Goal: Information Seeking & Learning: Learn about a topic

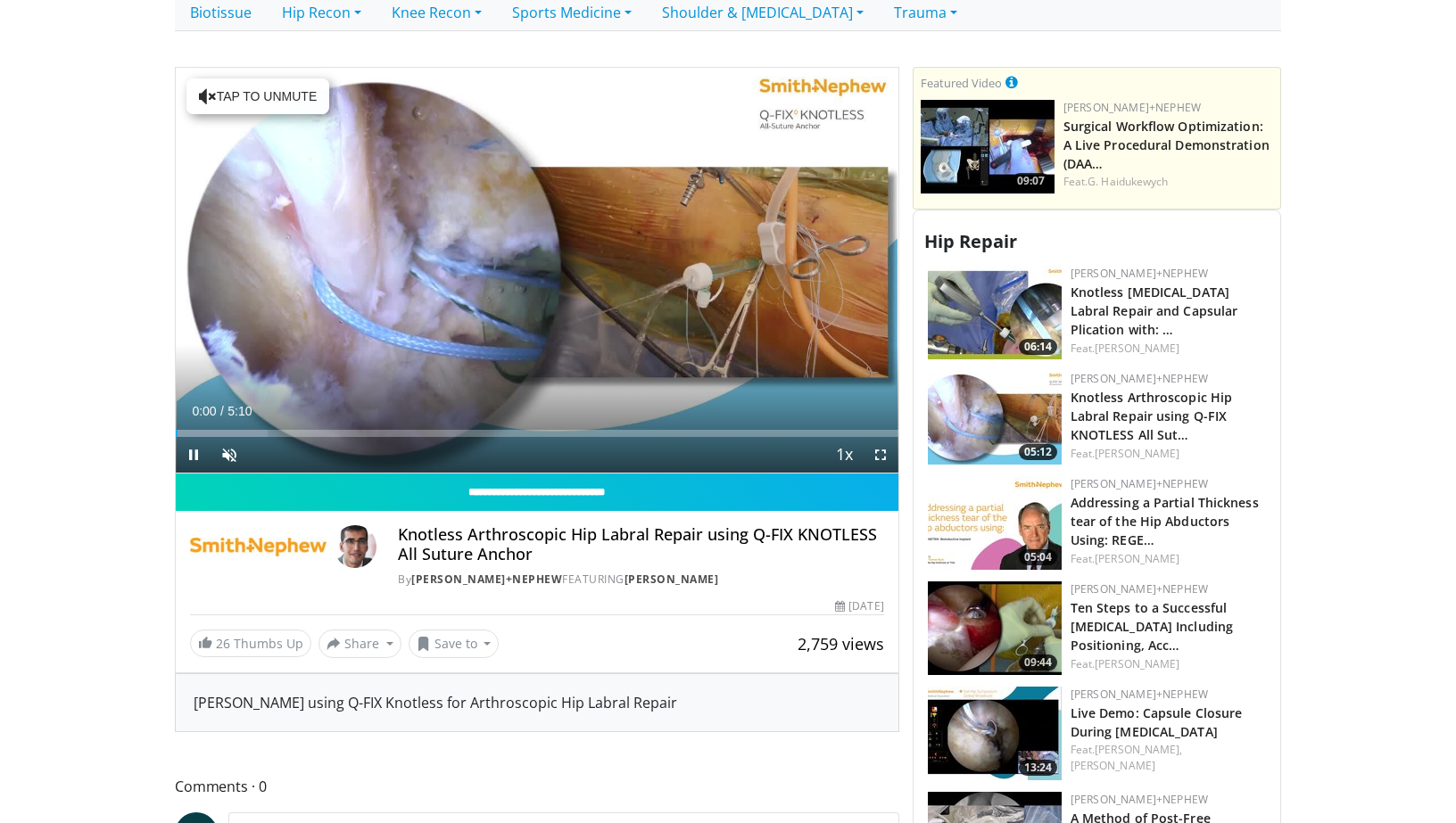
scroll to position [460, 0]
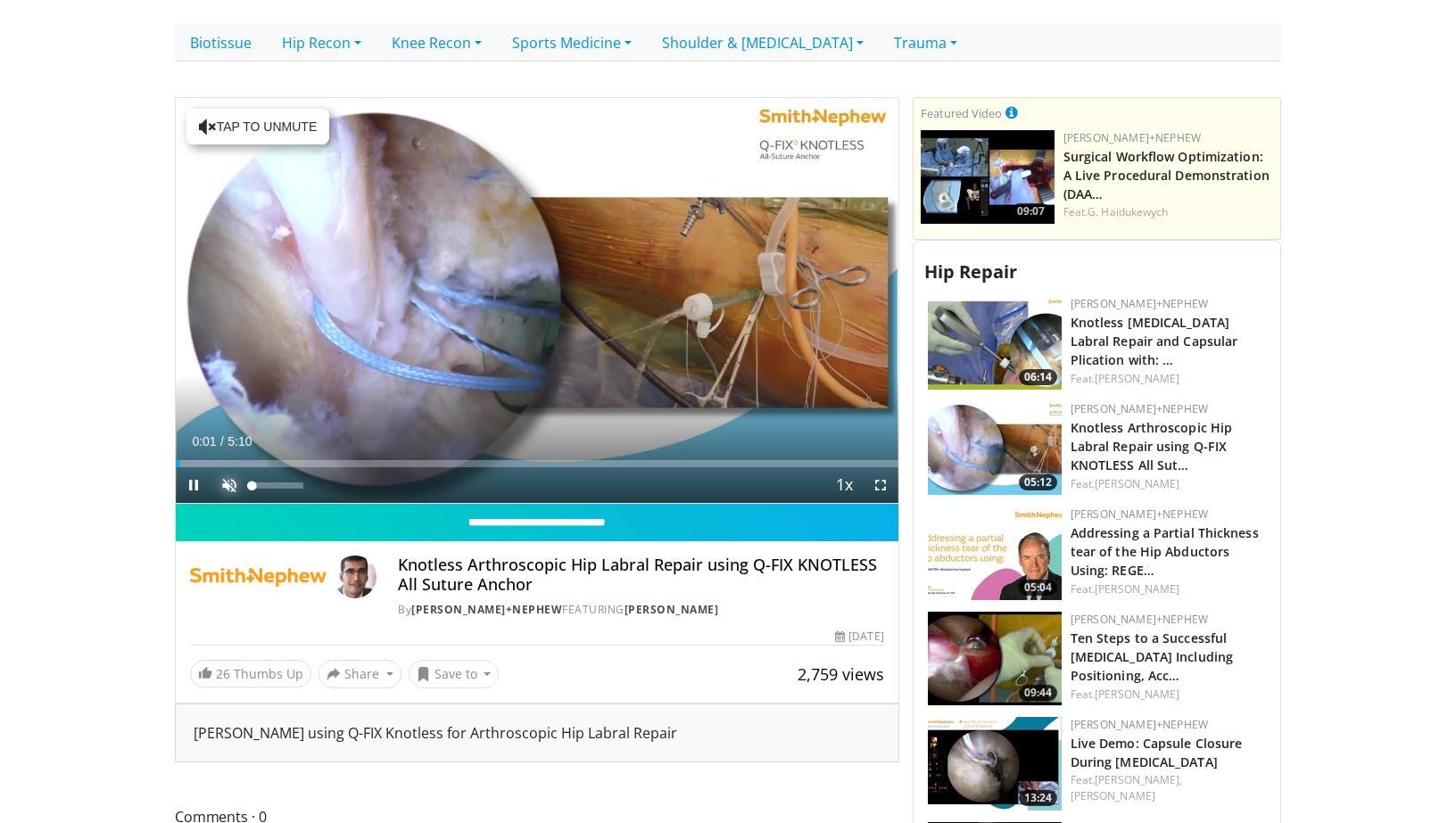
click at [234, 467] on span "Video Player" at bounding box center [230, 485] width 36 height 36
click at [876, 467] on span "Video Player" at bounding box center [880, 485] width 36 height 36
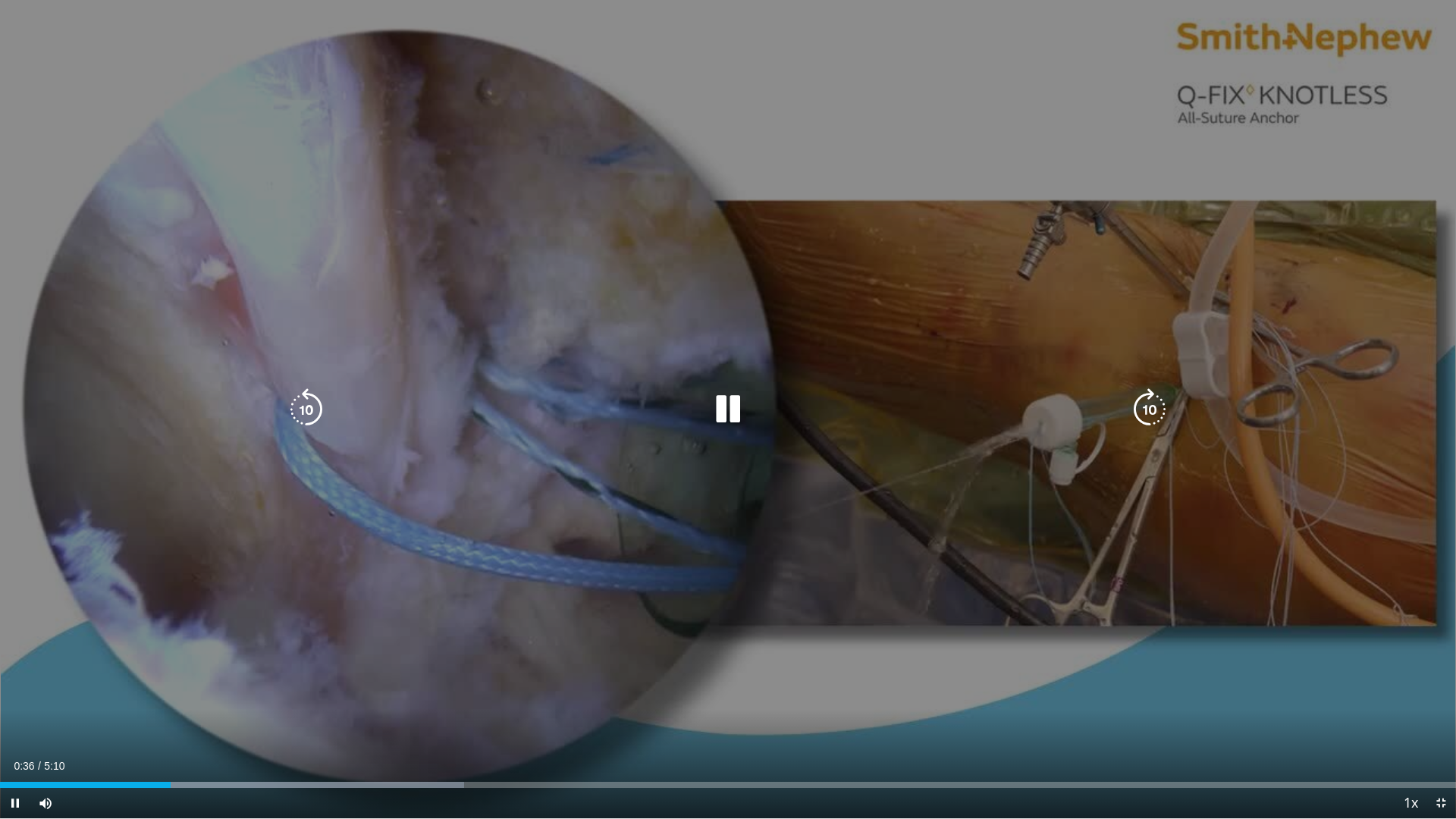
click at [508, 426] on div "10 seconds Tap to unmute" at bounding box center [728, 409] width 1456 height 818
click at [701, 410] on div "Video Player" at bounding box center [728, 409] width 874 height 30
click at [725, 402] on icon "Video Player" at bounding box center [728, 409] width 43 height 43
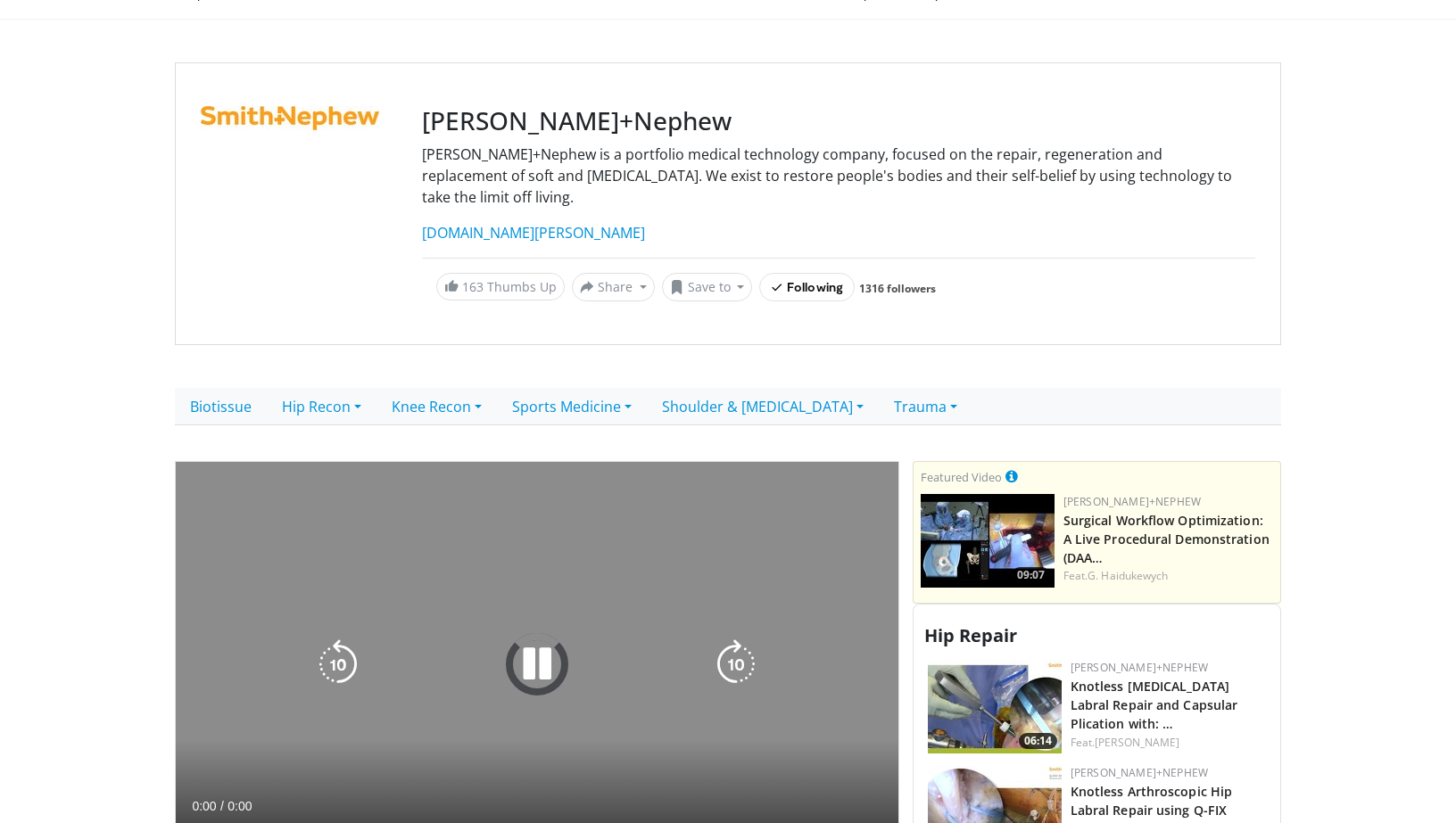
scroll to position [317, 0]
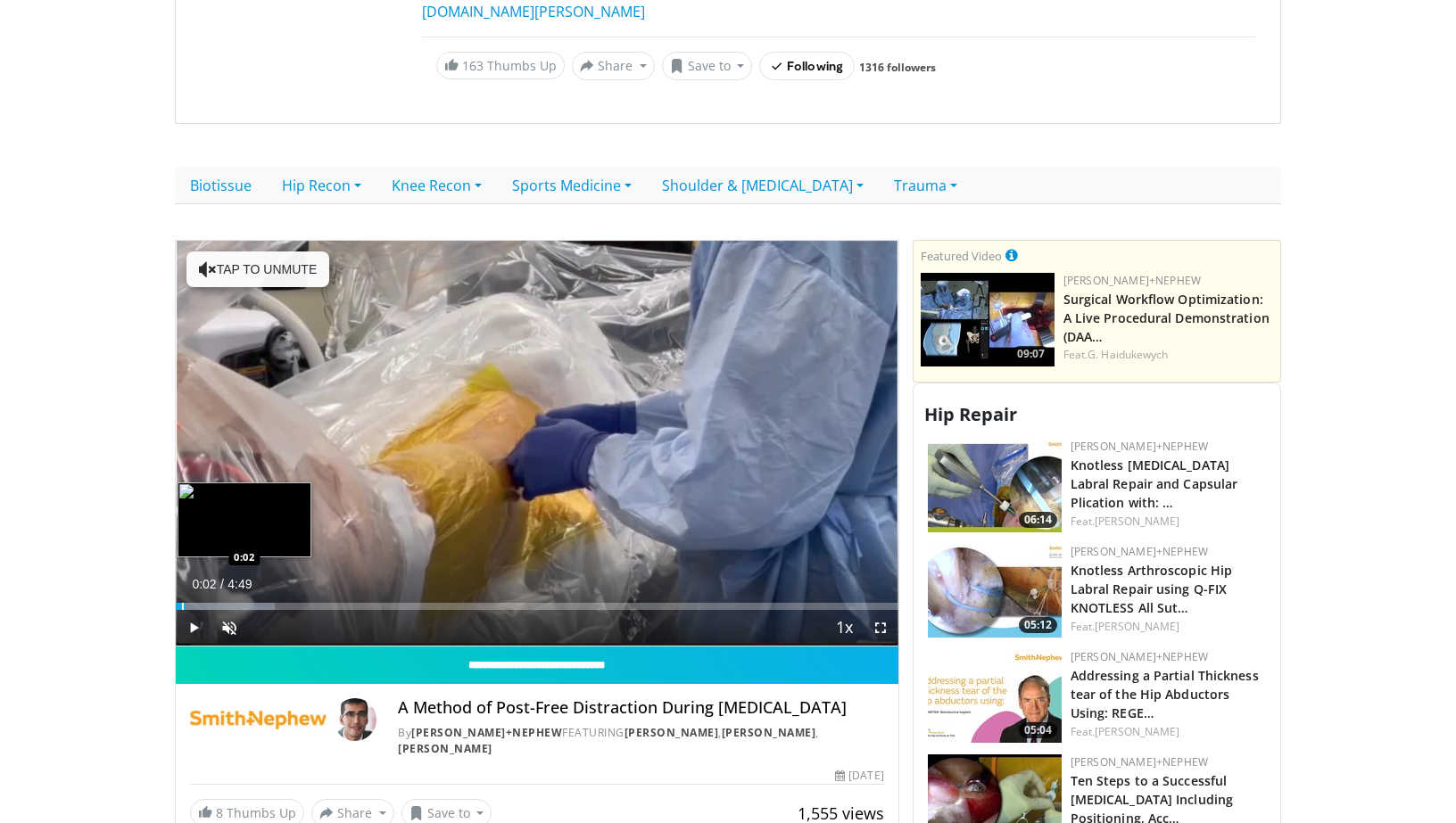
click at [182, 603] on div "Progress Bar" at bounding box center [183, 607] width 2 height 7
click at [202, 603] on div "Loaded : 13.69% 0:05 0:10" at bounding box center [537, 607] width 723 height 7
click at [247, 603] on div "Progress Bar" at bounding box center [247, 607] width 2 height 7
click at [273, 603] on div "Progress Bar" at bounding box center [272, 607] width 2 height 7
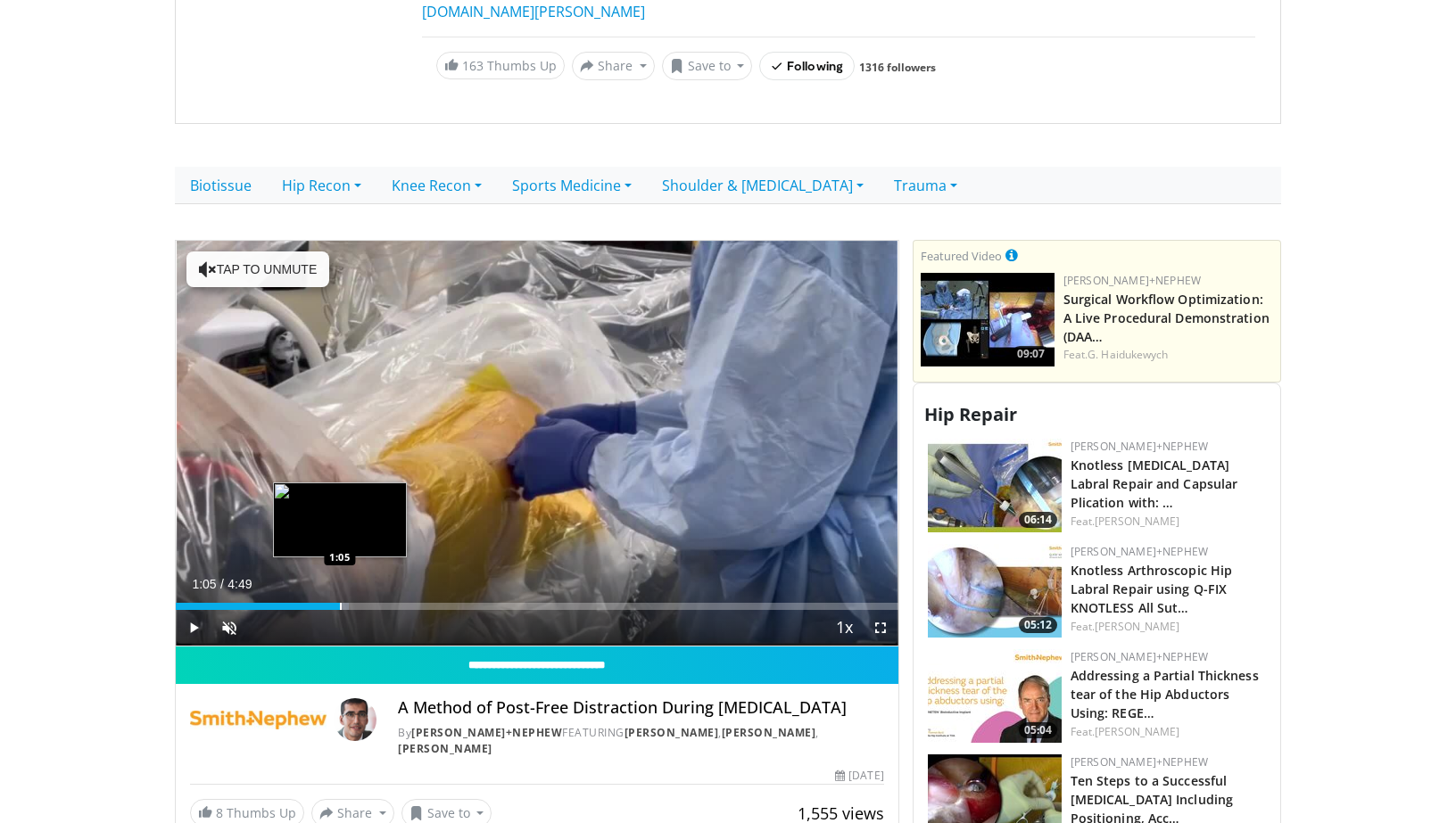
click at [340, 603] on div "Progress Bar" at bounding box center [341, 607] width 2 height 7
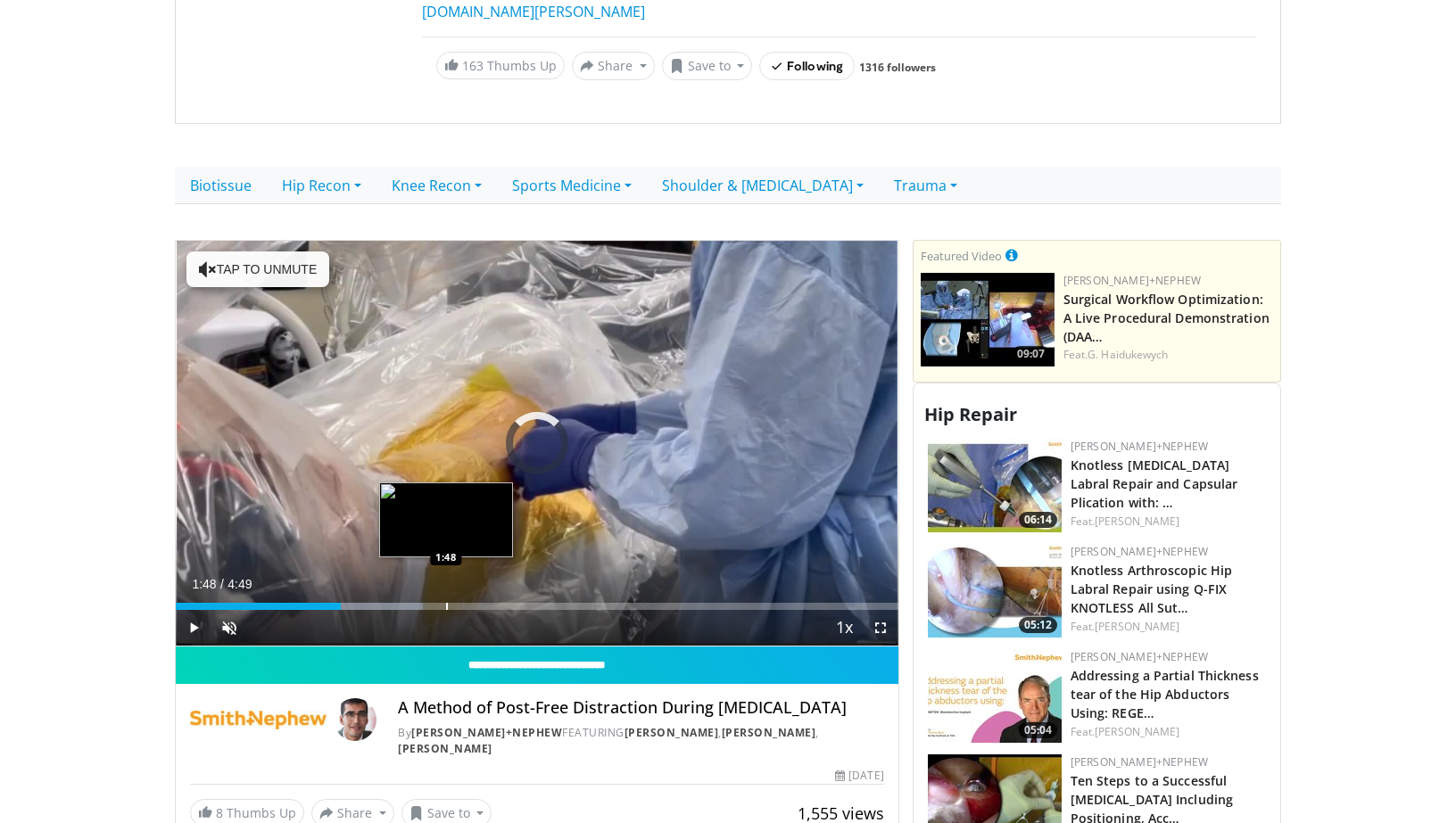
click at [446, 603] on div "Progress Bar" at bounding box center [447, 607] width 2 height 7
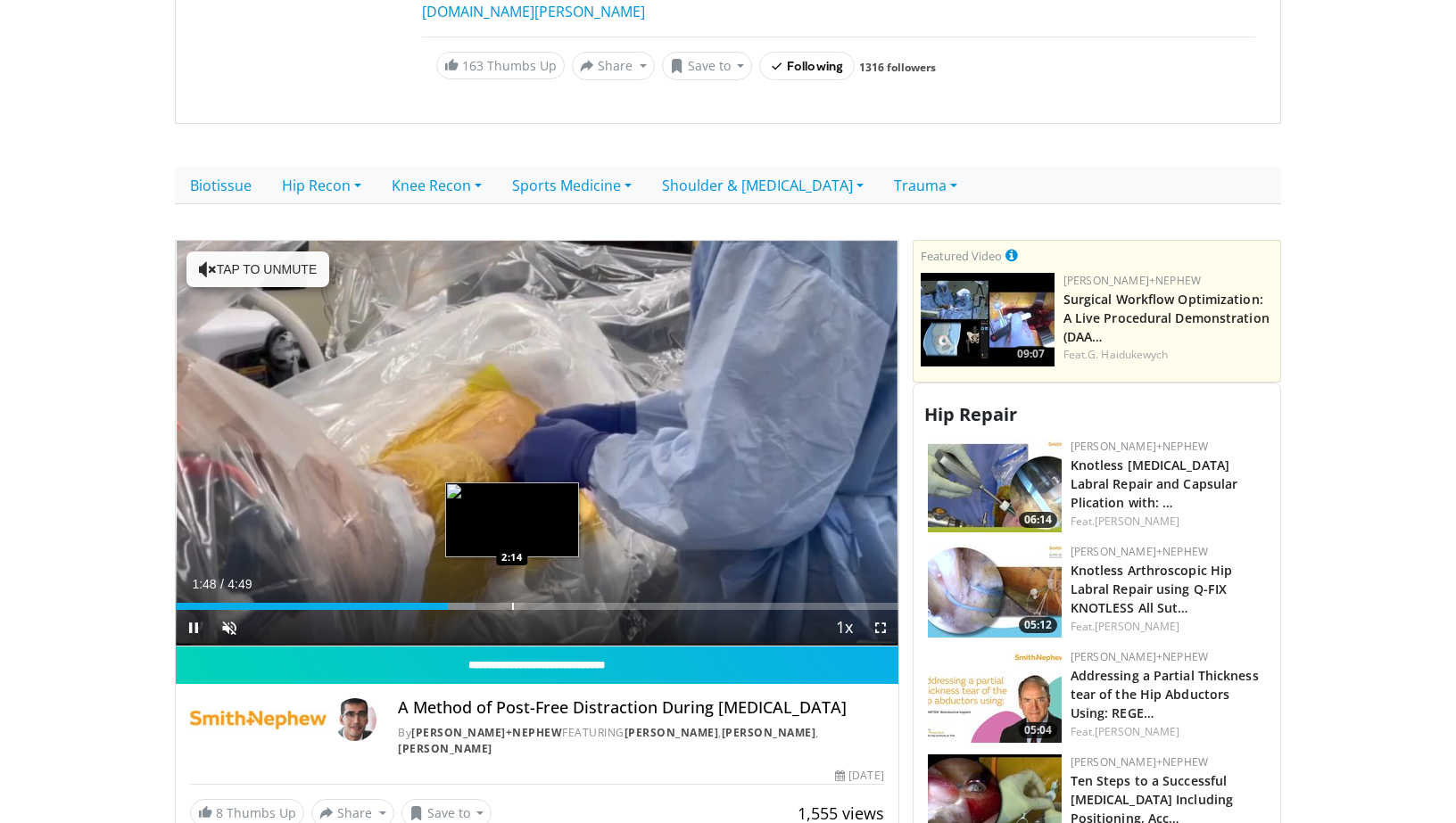
click at [512, 603] on div "Progress Bar" at bounding box center [513, 607] width 2 height 7
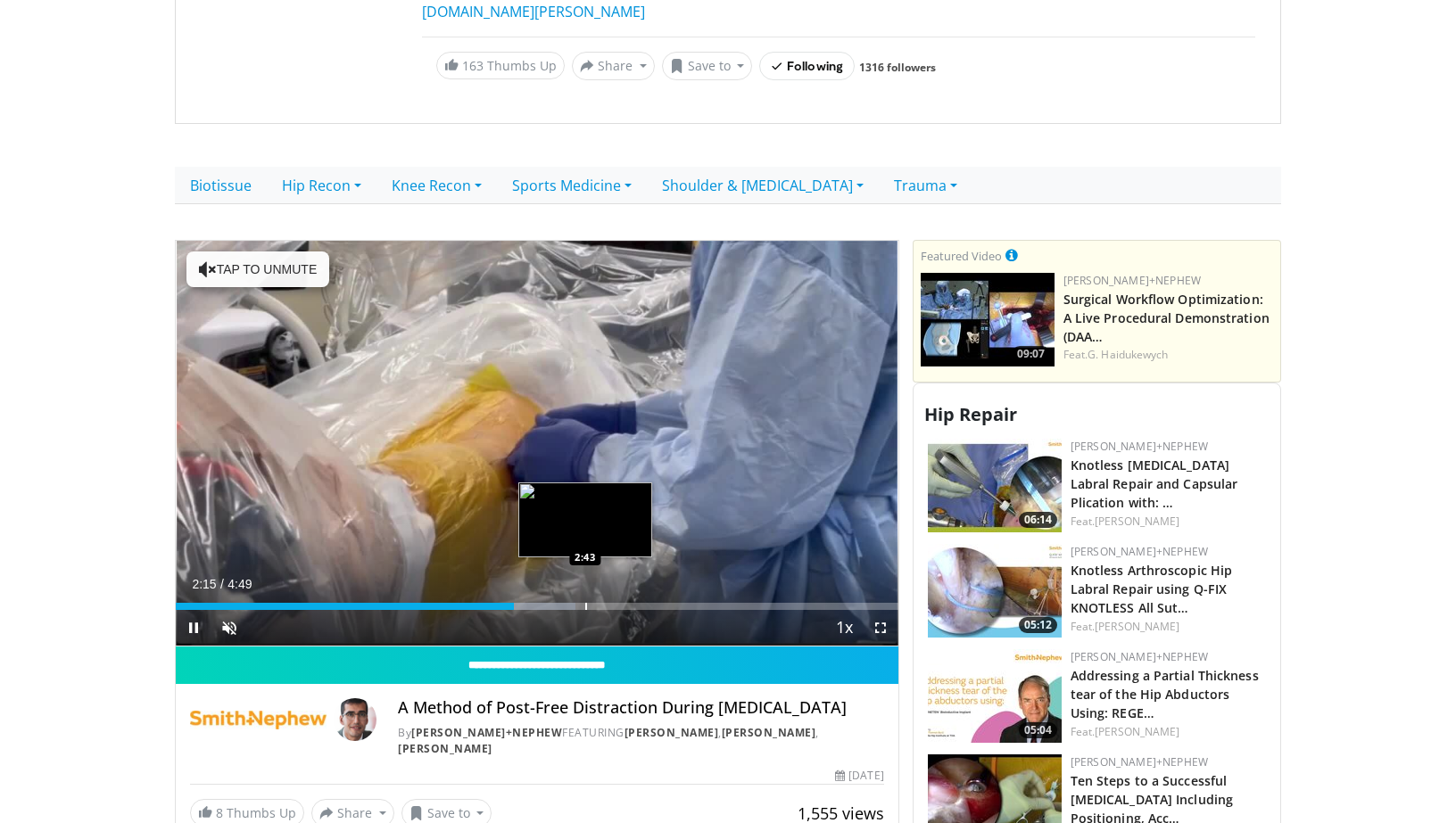
click at [585, 603] on div "Progress Bar" at bounding box center [586, 607] width 2 height 7
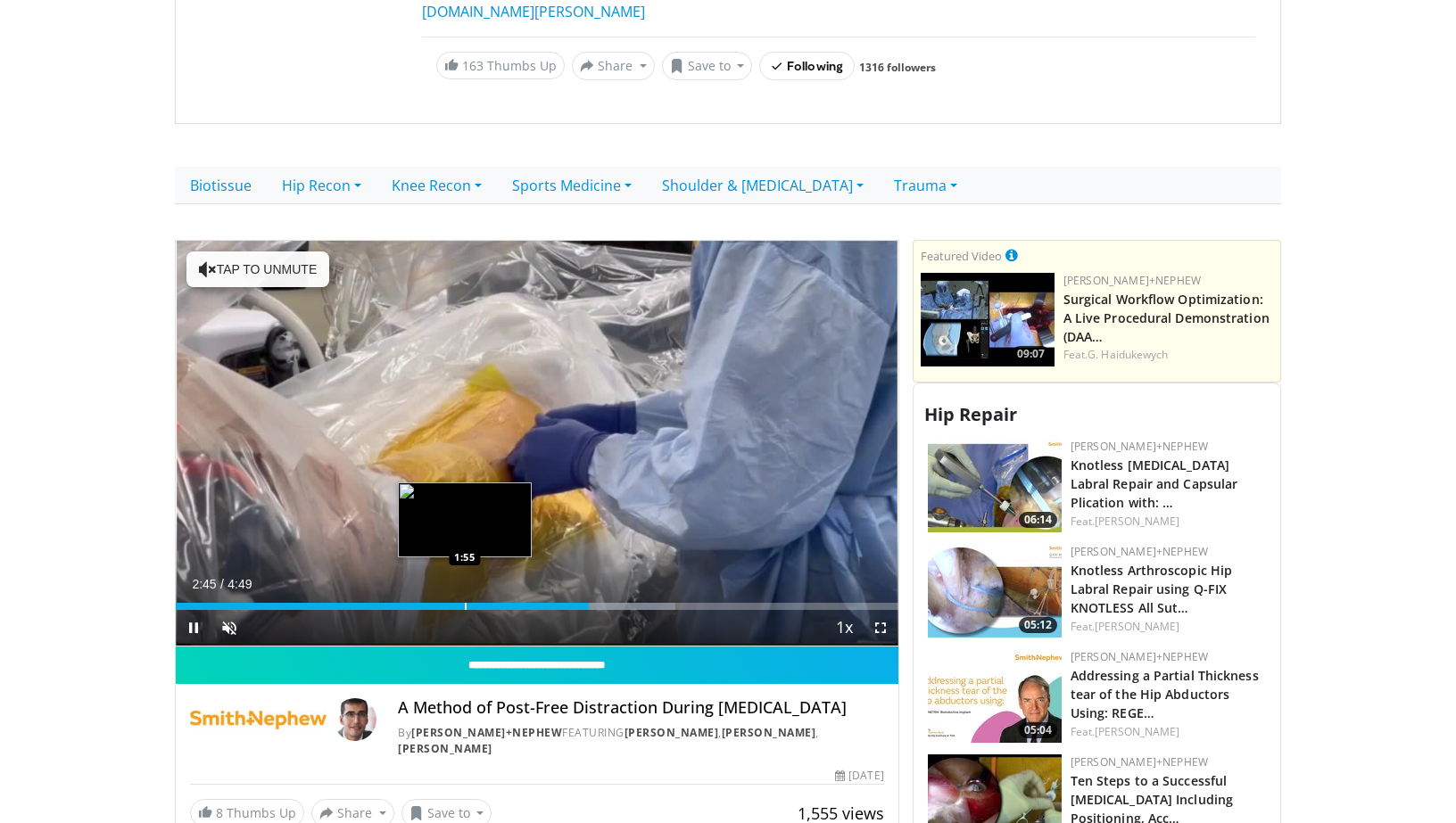
click at [464, 603] on div "Progress Bar" at bounding box center [465, 607] width 2 height 7
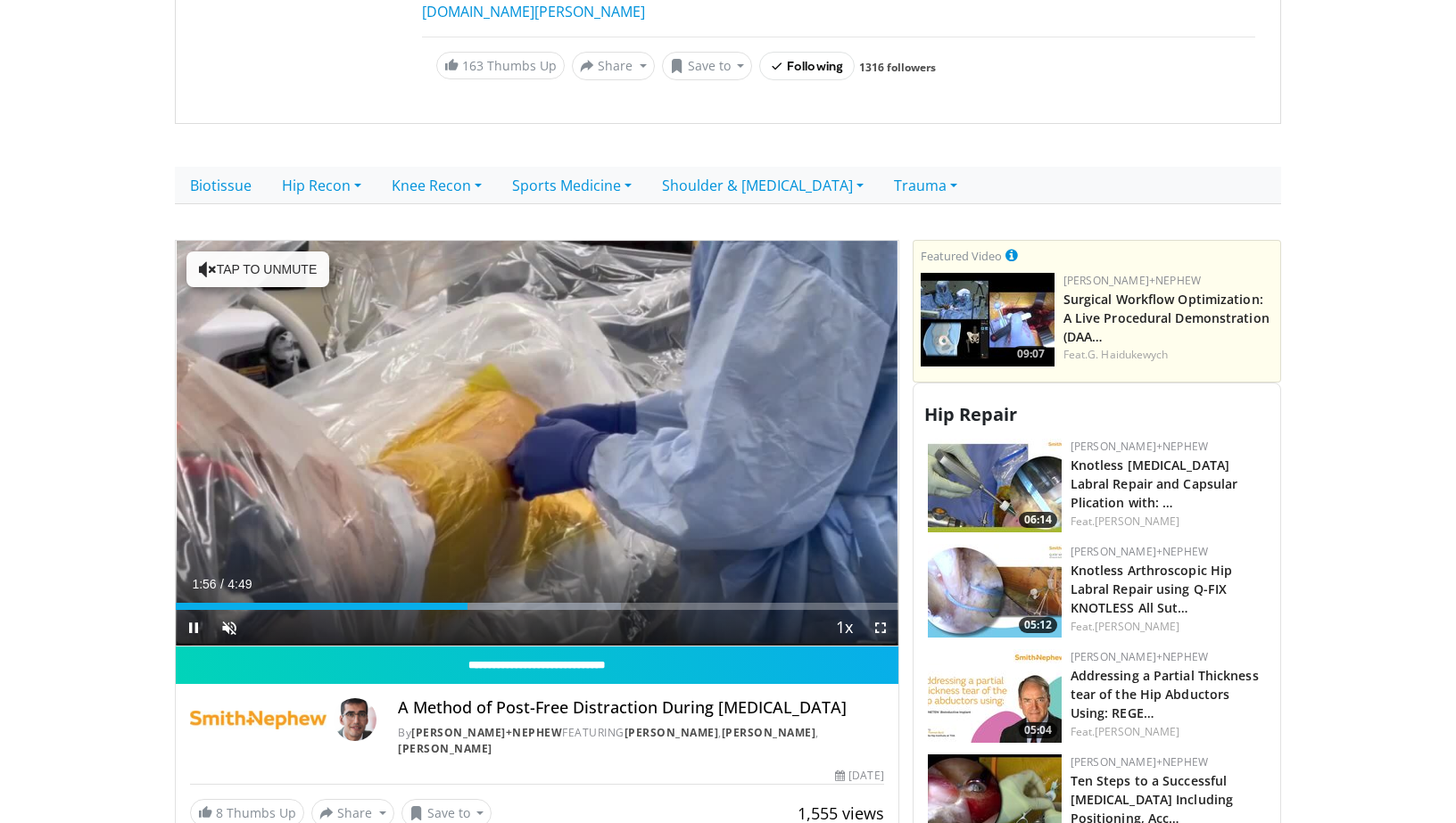
click at [884, 611] on span "Video Player" at bounding box center [880, 628] width 36 height 36
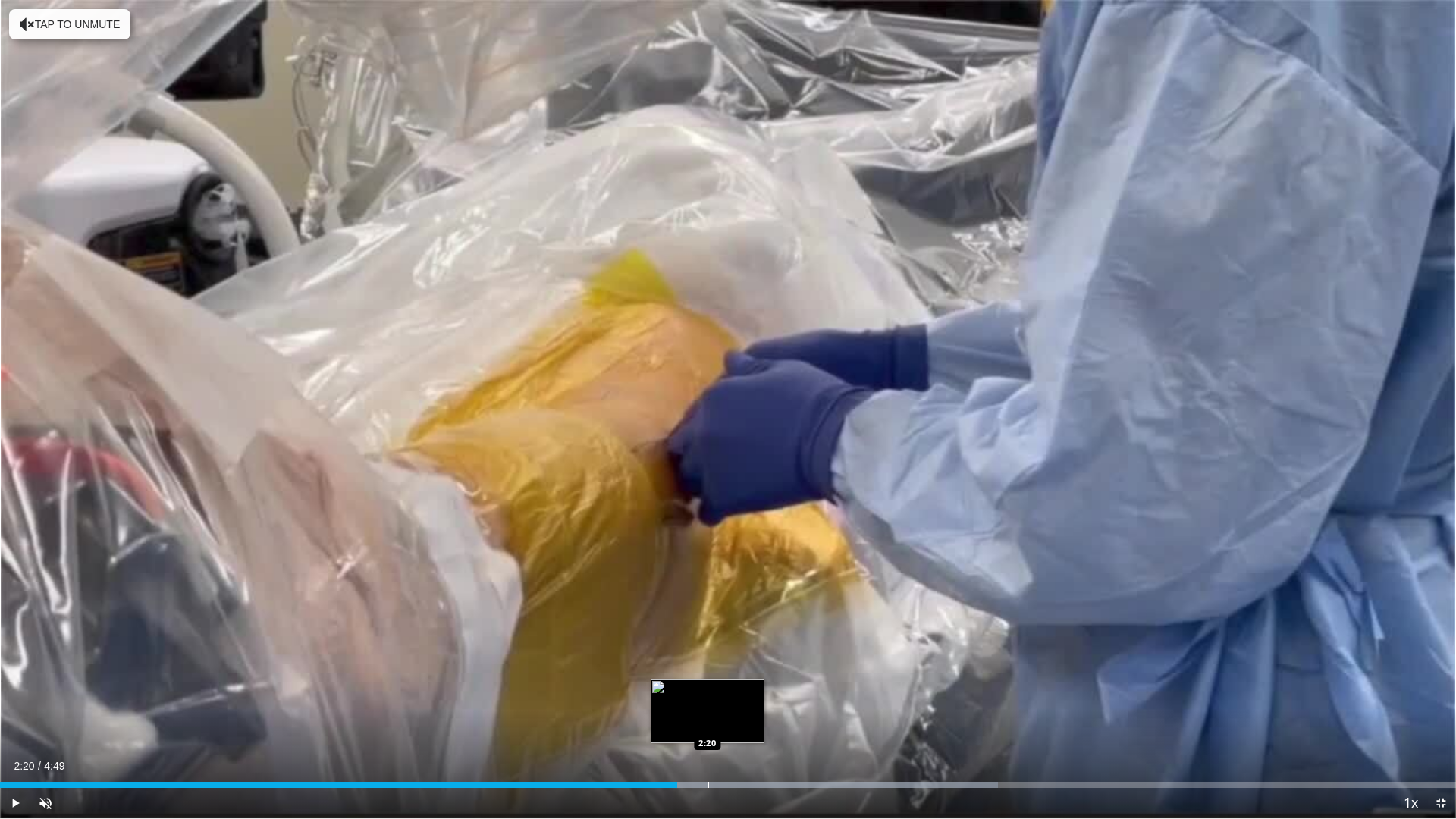
click at [707, 699] on div "Progress Bar" at bounding box center [708, 785] width 2 height 6
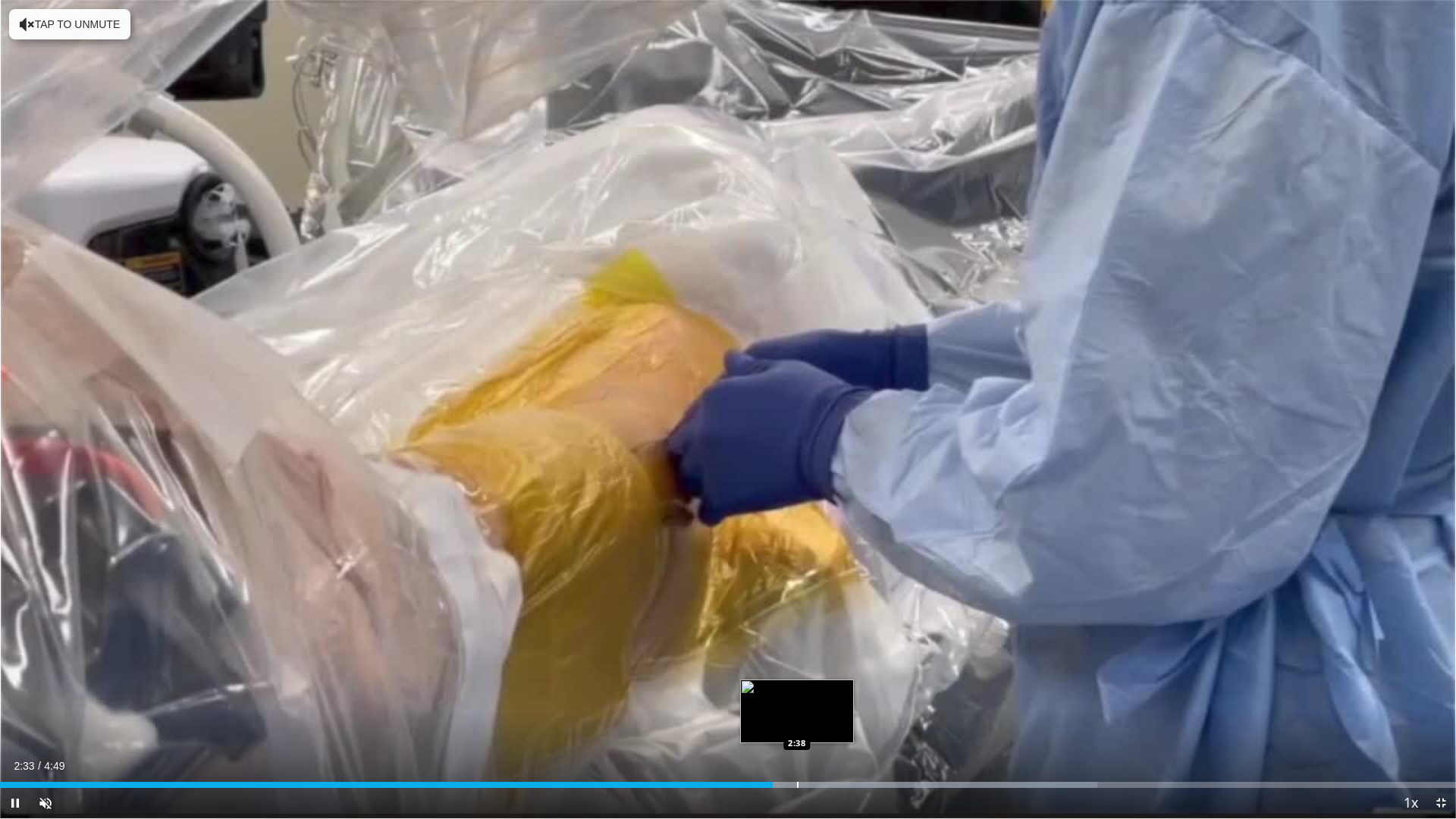
click at [797, 699] on div "Loaded : 75.39% 2:33 2:38" at bounding box center [728, 780] width 1456 height 14
click at [829, 699] on div "Current Time 2:39 / Duration 4:49 Pause Skip Backward Skip Forward Unmute Loade…" at bounding box center [728, 803] width 1456 height 30
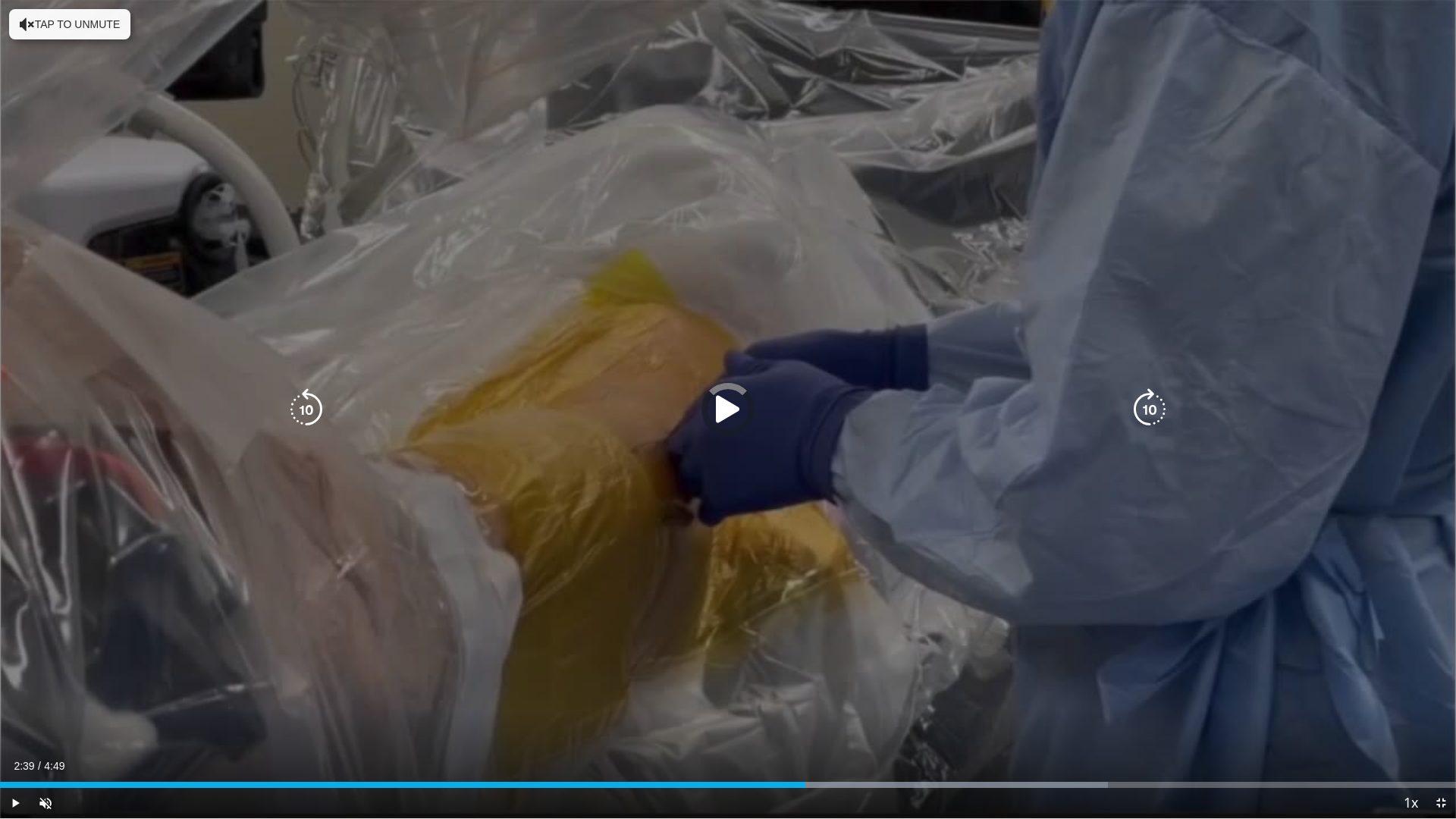
click at [837, 699] on div "Current Time 2:39 / Duration 4:49 Play Skip Backward Skip Forward Unmute Loaded…" at bounding box center [728, 803] width 1456 height 30
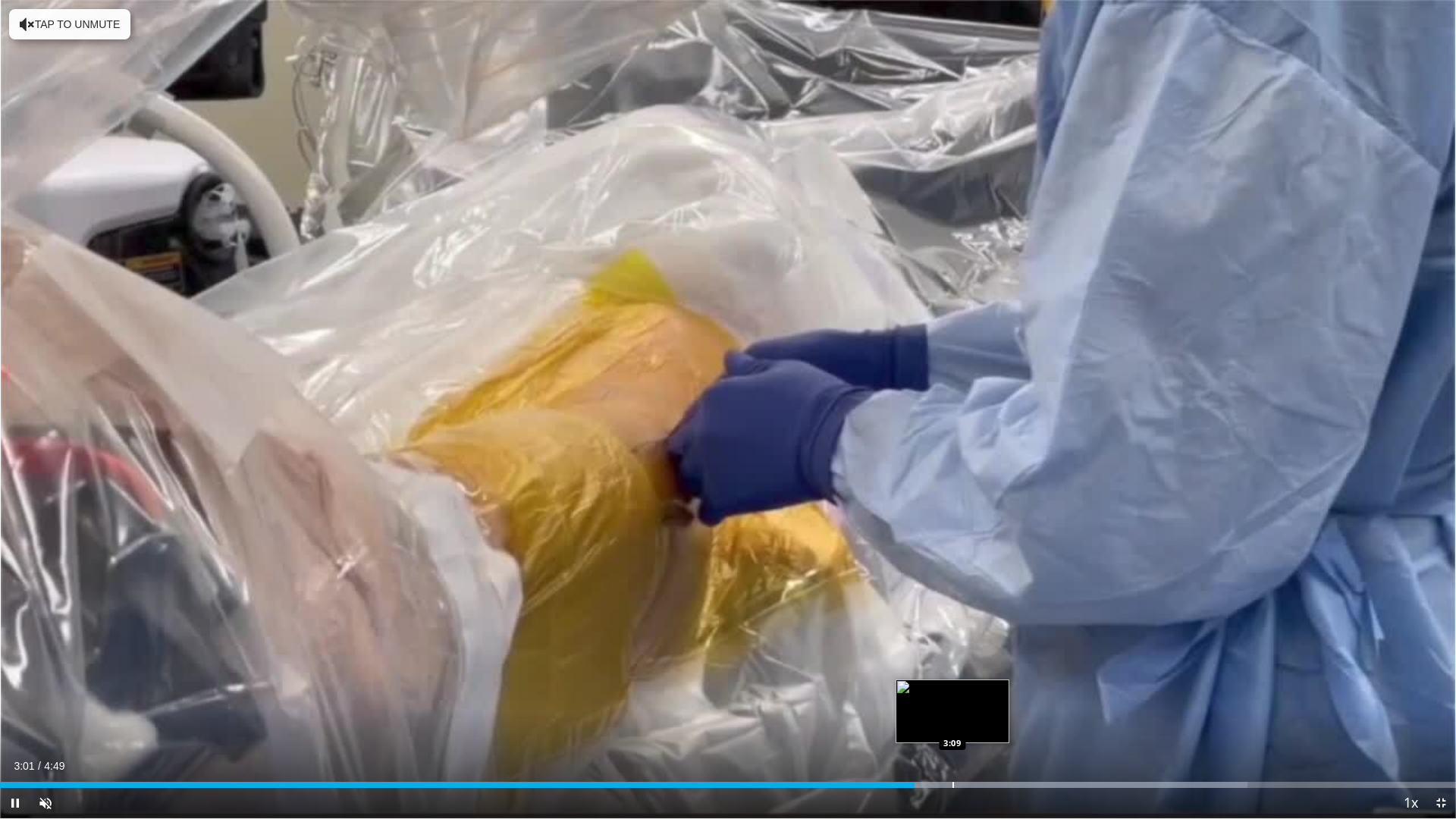
click at [954, 699] on div "Progress Bar" at bounding box center [954, 785] width 2 height 6
click at [1015, 699] on div "Progress Bar" at bounding box center [1015, 785] width 2 height 6
click at [977, 699] on div "Loaded : 92.53% 3:22 3:14" at bounding box center [728, 780] width 1456 height 14
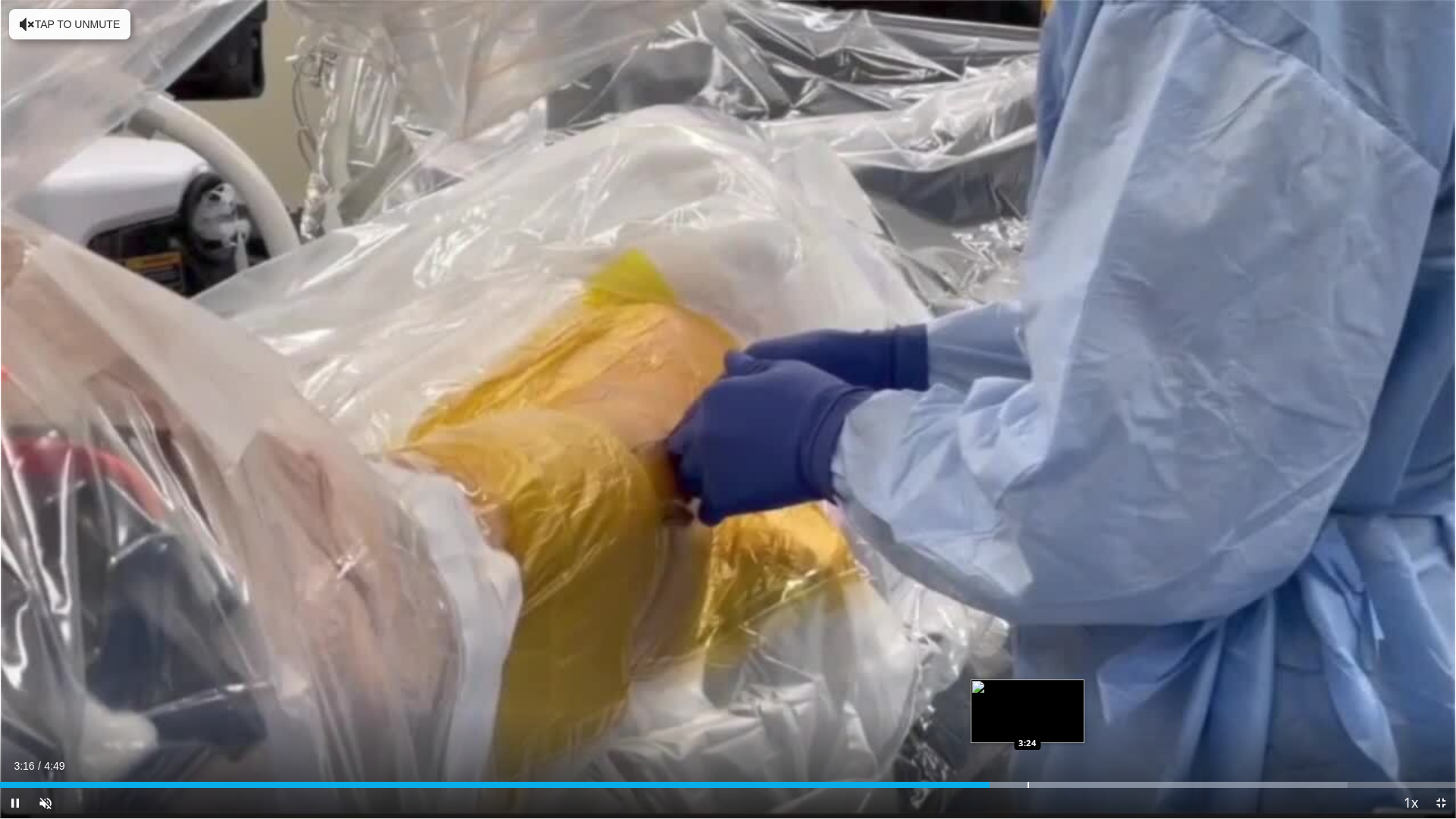
click at [1028, 699] on div "Progress Bar" at bounding box center [1028, 785] width 2 height 6
click at [1069, 699] on div "Progress Bar" at bounding box center [1068, 785] width 2 height 6
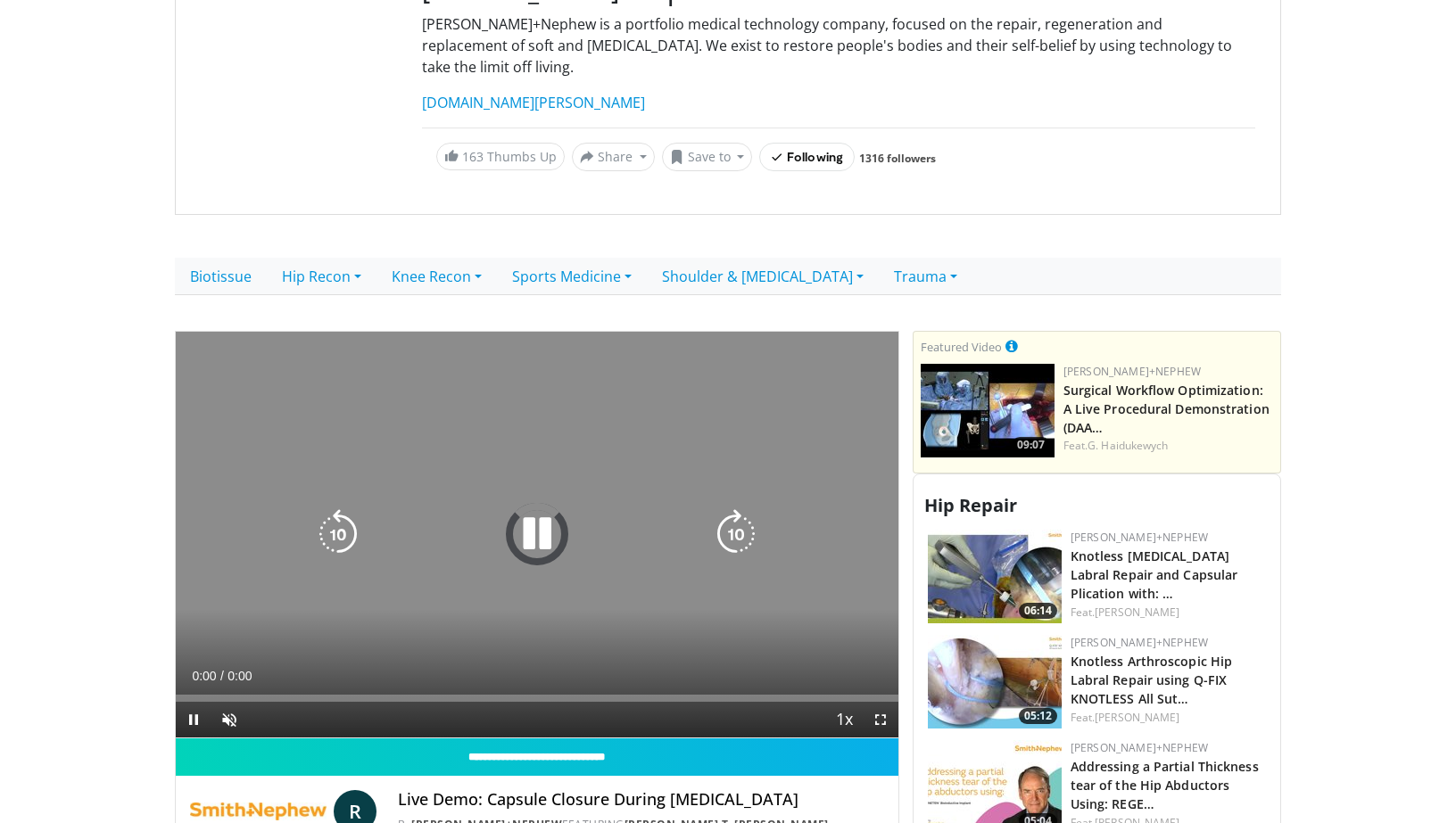
scroll to position [247, 0]
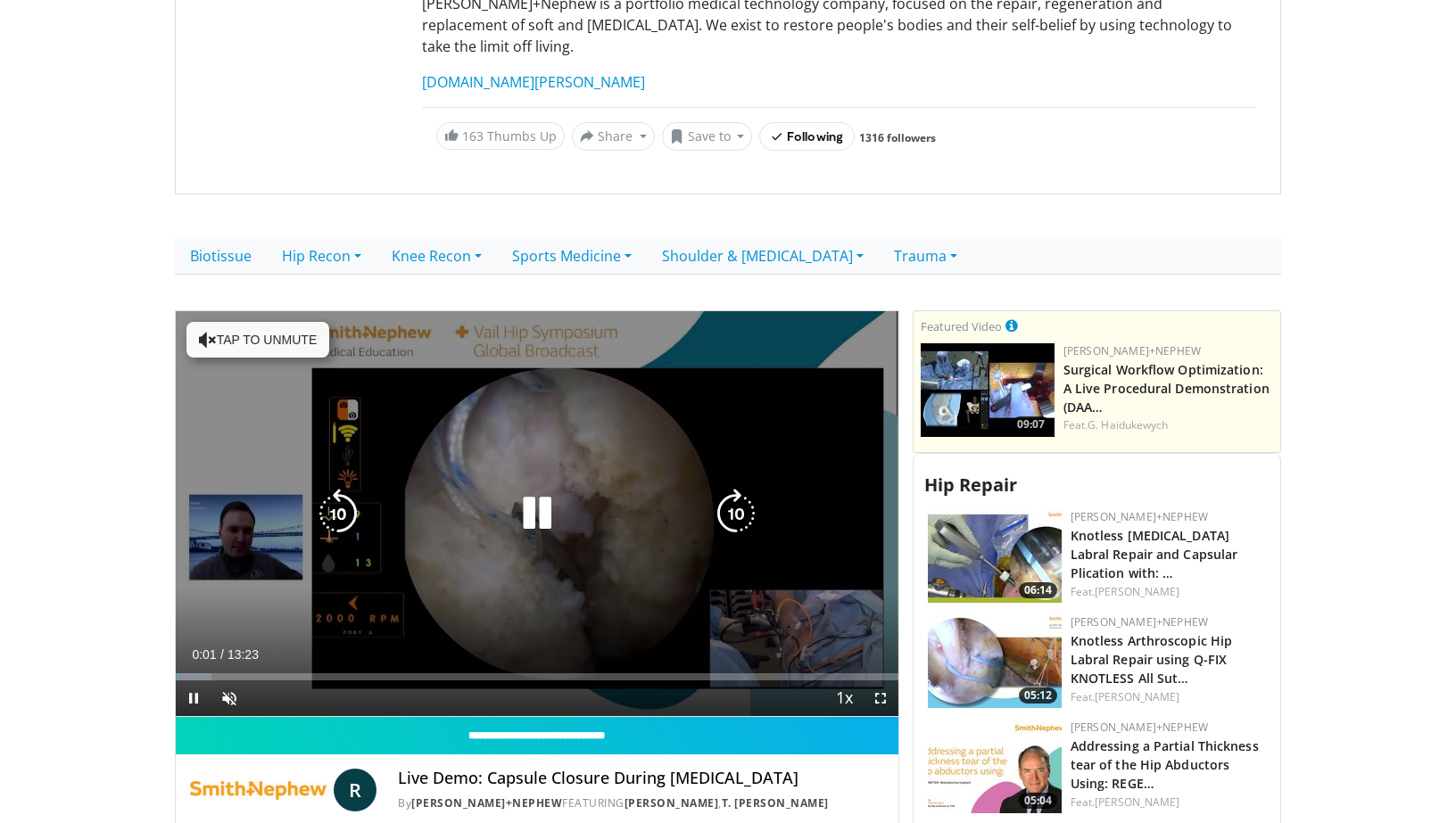
click at [262, 322] on button "Tap to unmute" at bounding box center [257, 340] width 143 height 36
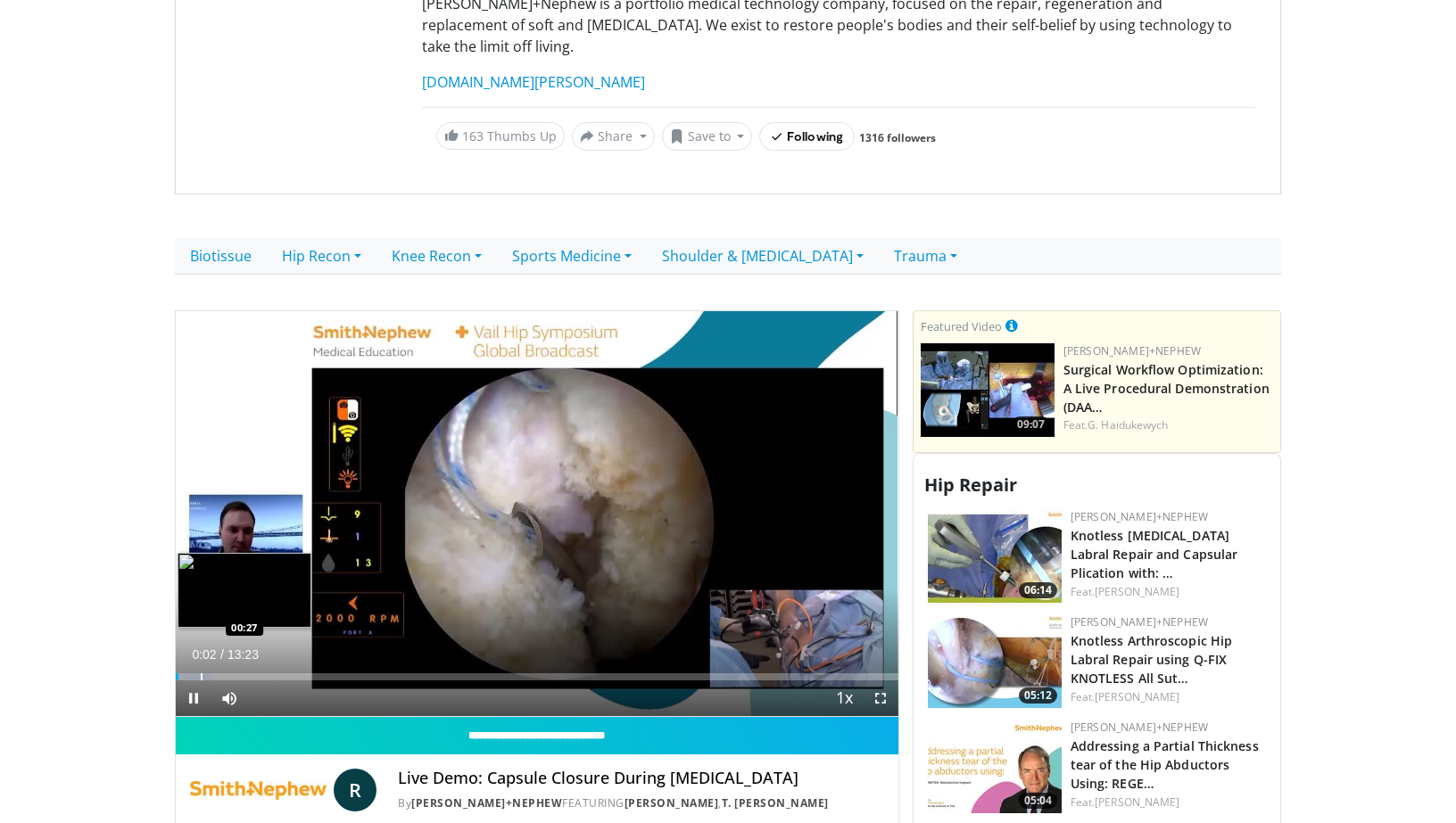
click at [201, 673] on div "Progress Bar" at bounding box center [202, 677] width 2 height 7
click at [878, 680] on span "Video Player" at bounding box center [880, 698] width 36 height 36
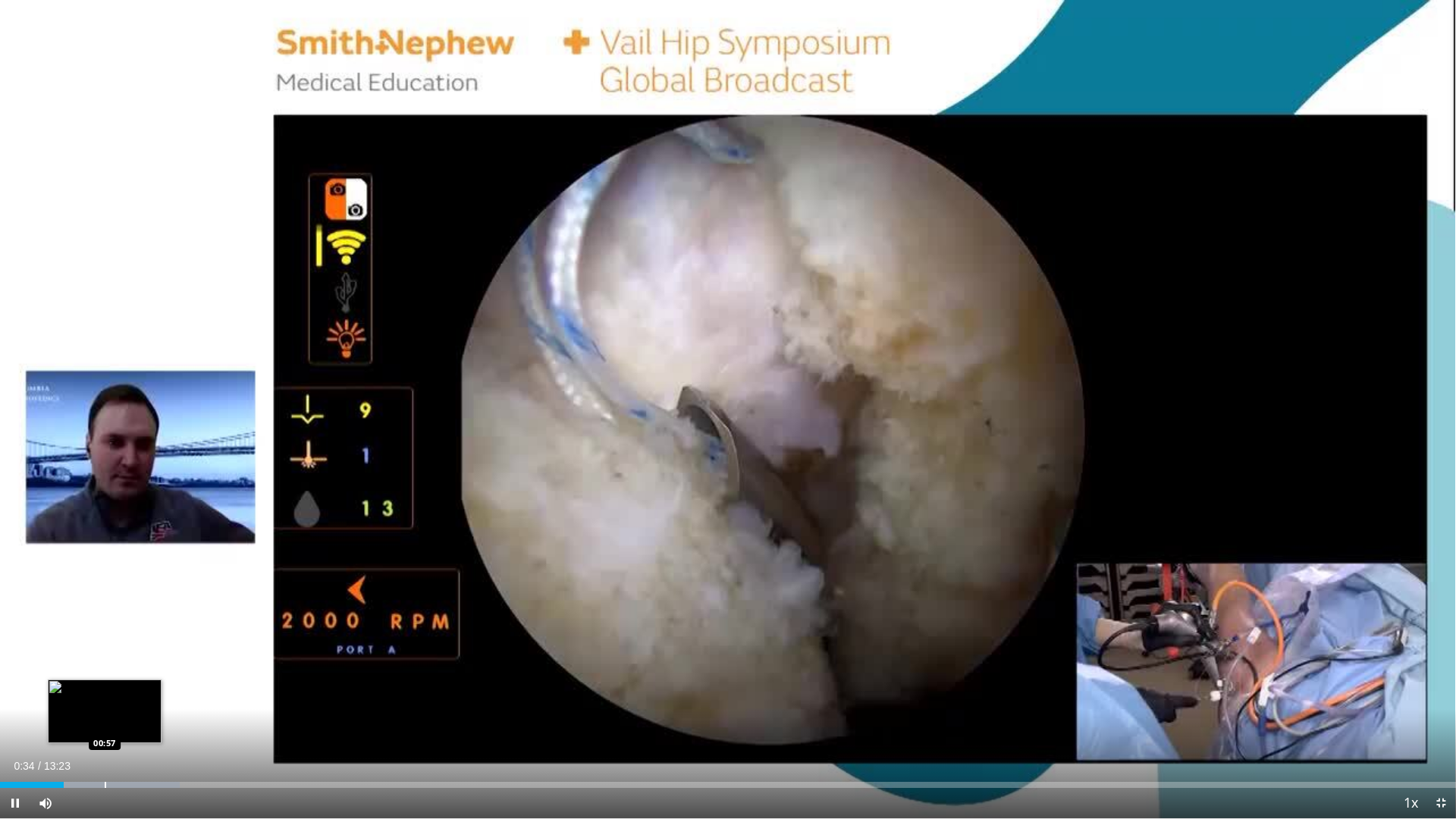
click at [104, 699] on div "Progress Bar" at bounding box center [105, 785] width 2 height 6
click at [132, 699] on div "Progress Bar" at bounding box center [132, 785] width 2 height 6
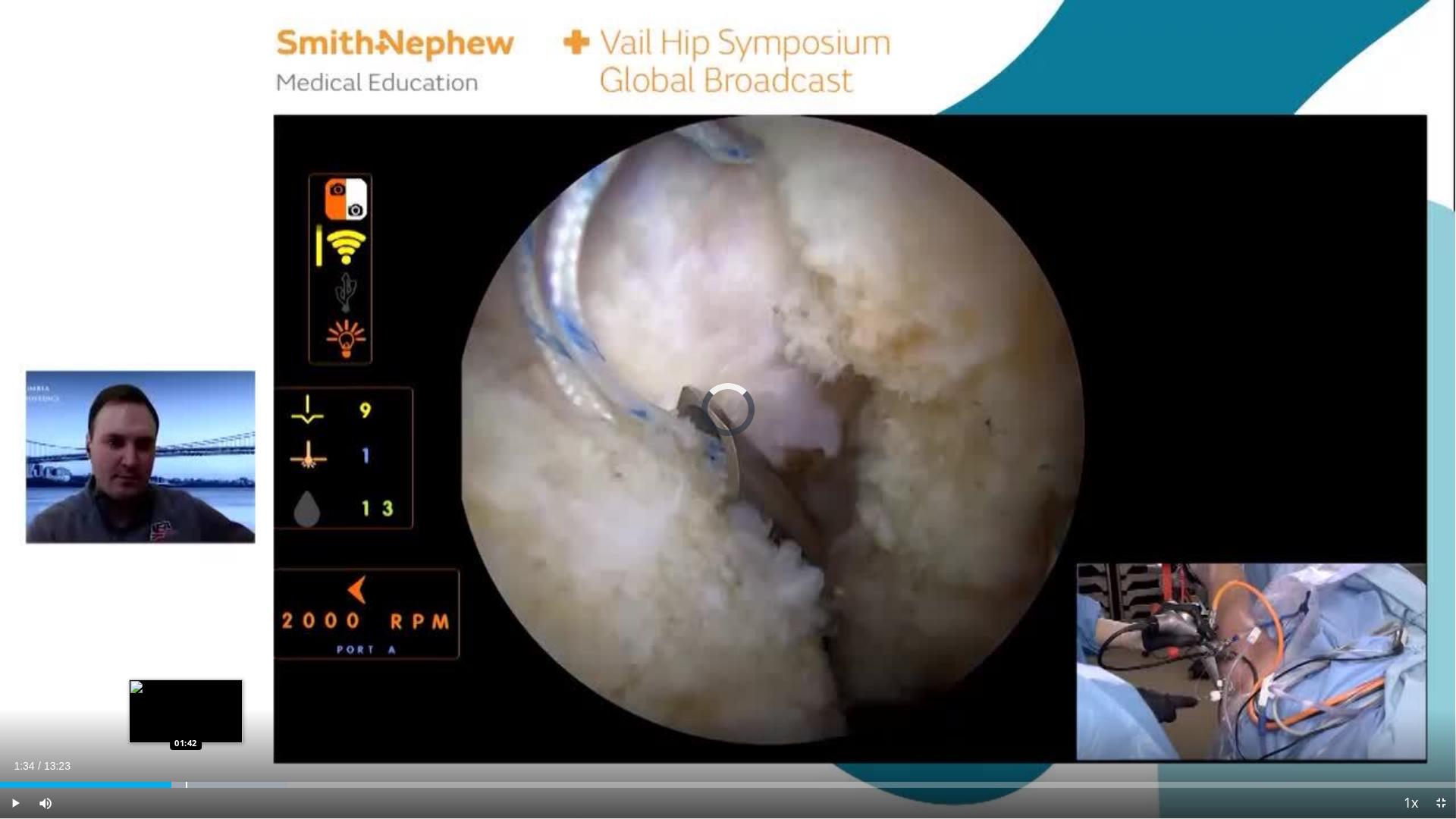
click at [187, 699] on div "Progress Bar" at bounding box center [187, 785] width 2 height 6
click at [229, 699] on div "Progress Bar" at bounding box center [230, 785] width 2 height 6
click at [245, 699] on div "Progress Bar" at bounding box center [245, 785] width 2 height 6
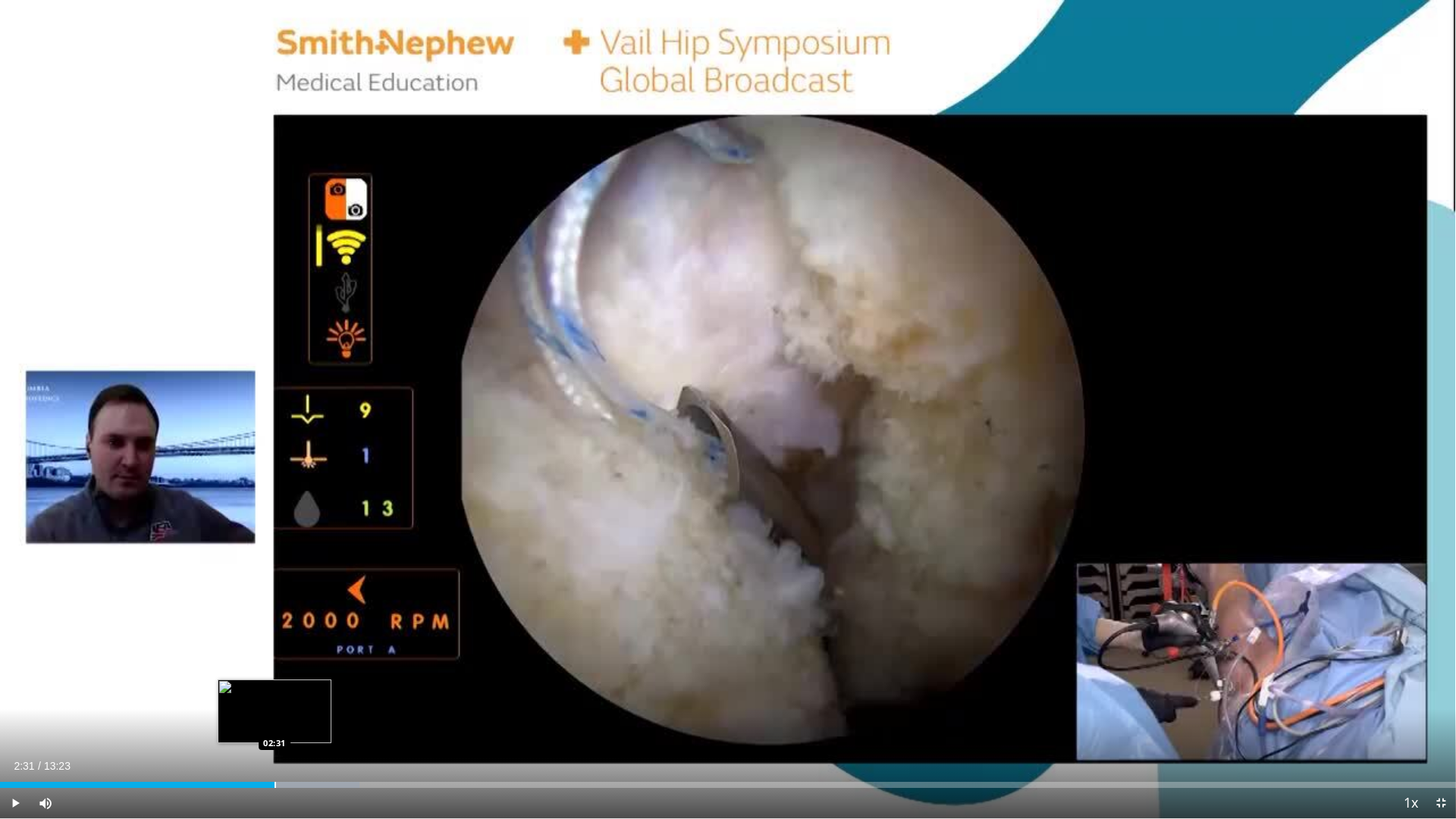
click at [274, 699] on div "Loaded : 24.68% 02:31 02:31" at bounding box center [728, 780] width 1456 height 14
click at [305, 699] on div "Current Time 2:31 / Duration 13:23 Pause Skip Backward Skip Forward Mute 0% Loa…" at bounding box center [728, 803] width 1456 height 30
click at [306, 699] on div "Current Time 2:32 / Duration 13:23 Pause Skip Backward Skip Forward Mute 0% Loa…" at bounding box center [728, 803] width 1456 height 30
click at [319, 699] on div "Progress Bar" at bounding box center [320, 785] width 2 height 6
click at [308, 699] on div "Progress Bar" at bounding box center [309, 785] width 2 height 6
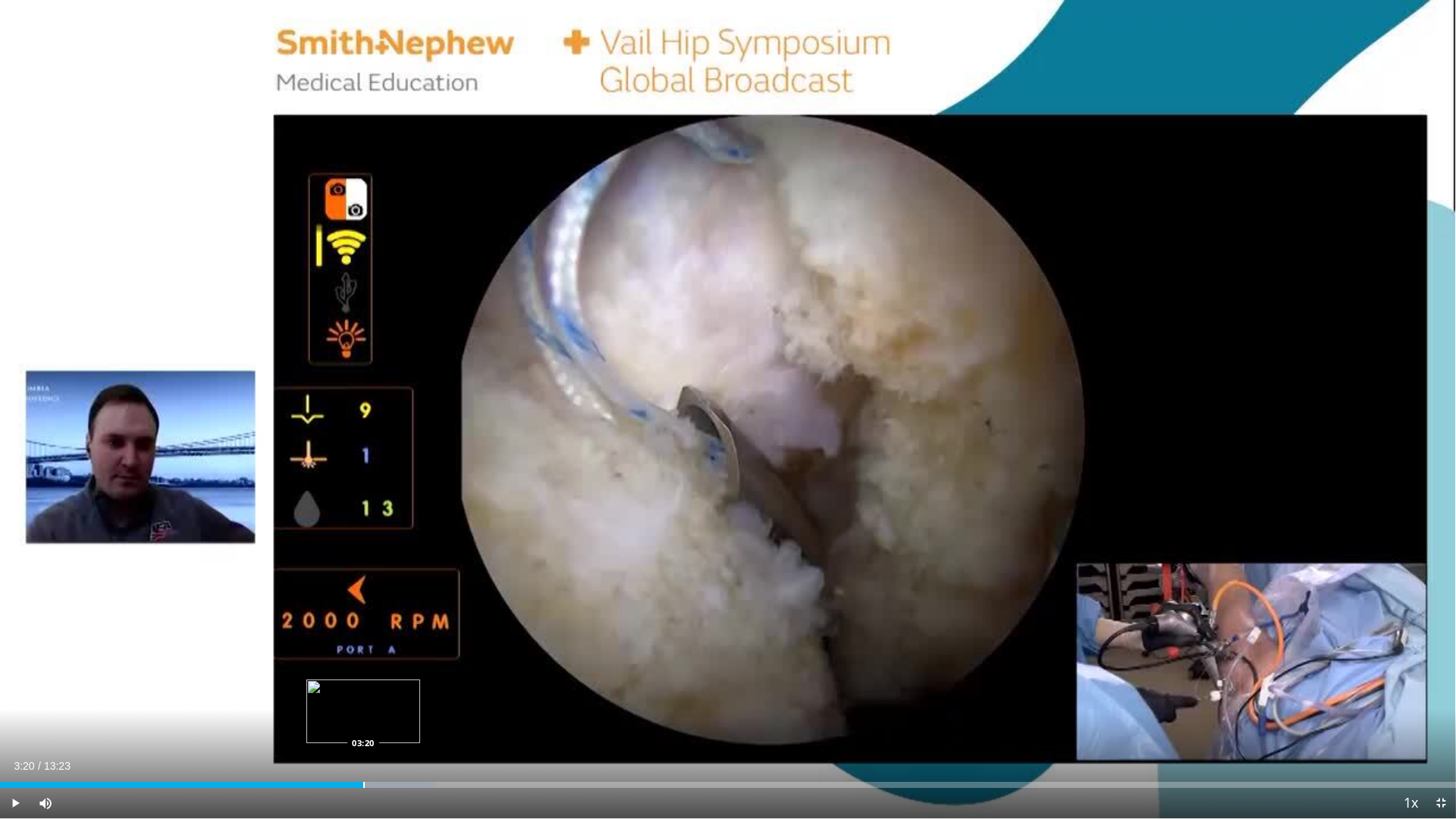
click at [364, 699] on div "Progress Bar" at bounding box center [364, 785] width 2 height 6
click at [390, 699] on div "Progress Bar" at bounding box center [391, 785] width 2 height 6
click at [431, 699] on div "Current Time 3:35 / Duration 13:23 Pause Skip Backward Skip Forward Mute 0% Loa…" at bounding box center [728, 803] width 1456 height 30
click at [421, 699] on div "Progress Bar" at bounding box center [422, 785] width 2 height 6
click at [476, 699] on div "Progress Bar" at bounding box center [477, 785] width 2 height 6
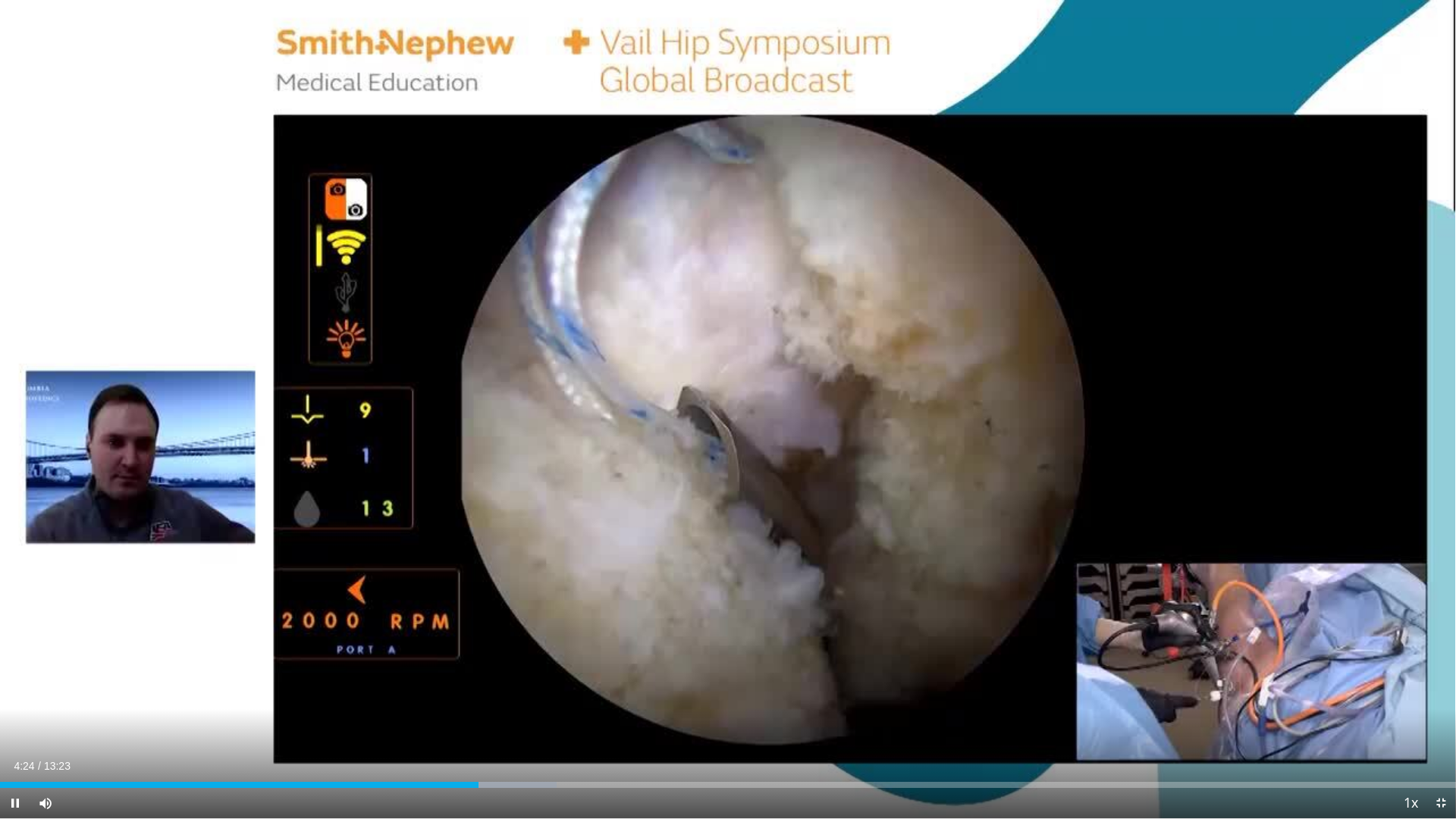
click at [524, 699] on div "Current Time 4:24 / Duration 13:23 Pause Skip Backward Skip Forward Mute 0% Loa…" at bounding box center [728, 803] width 1456 height 30
click at [533, 699] on div "Progress Bar" at bounding box center [534, 785] width 2 height 6
click at [577, 699] on div "Progress Bar" at bounding box center [578, 785] width 2 height 6
click at [611, 699] on div "Progress Bar" at bounding box center [612, 785] width 2 height 6
click at [657, 699] on div "Loaded : 50.60% 05:42 06:02" at bounding box center [728, 780] width 1456 height 14
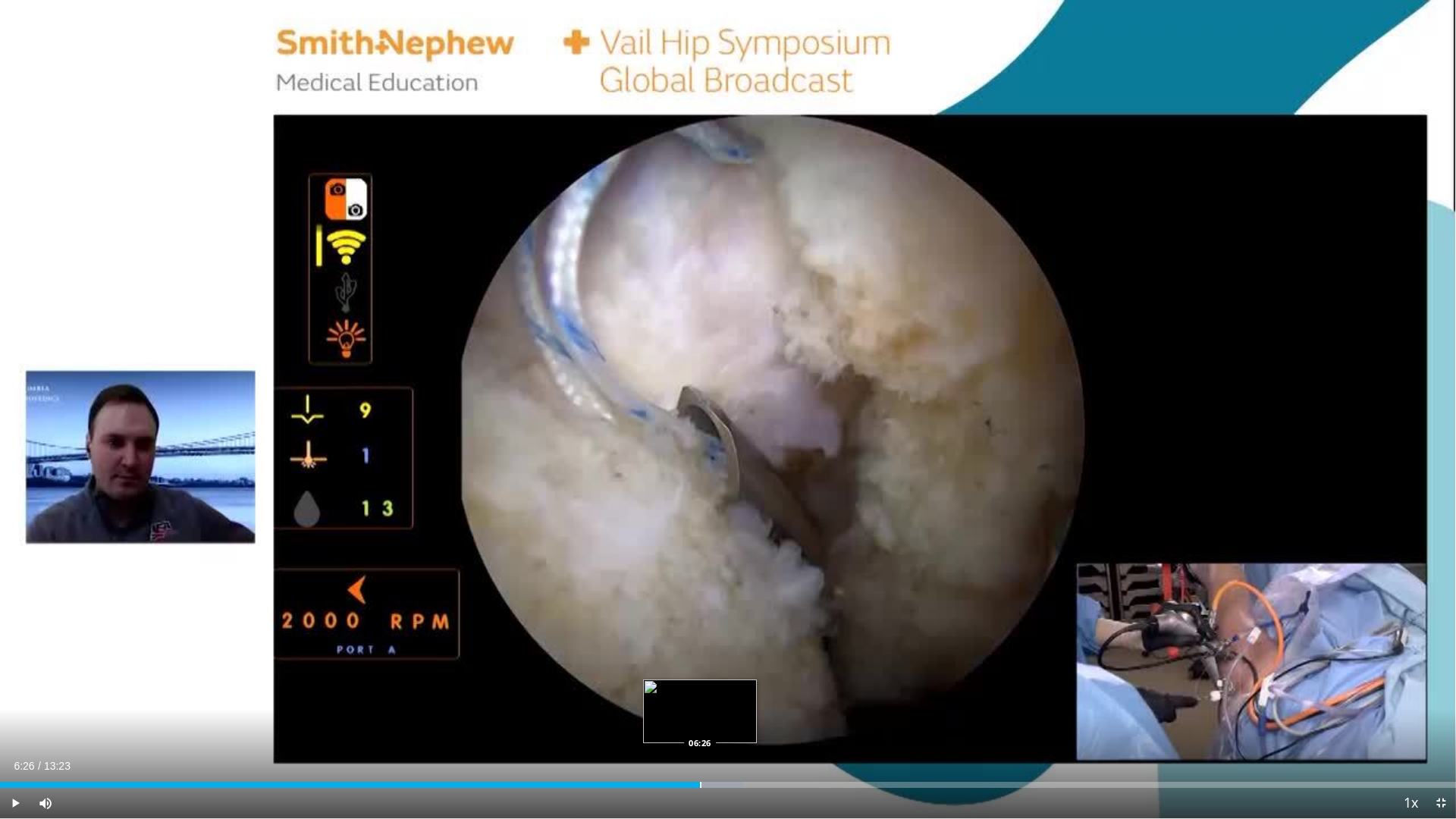
click at [699, 699] on div "Loaded : 51.02% 06:26 06:26" at bounding box center [728, 780] width 1456 height 14
click at [775, 699] on div "Progress Bar" at bounding box center [775, 785] width 2 height 6
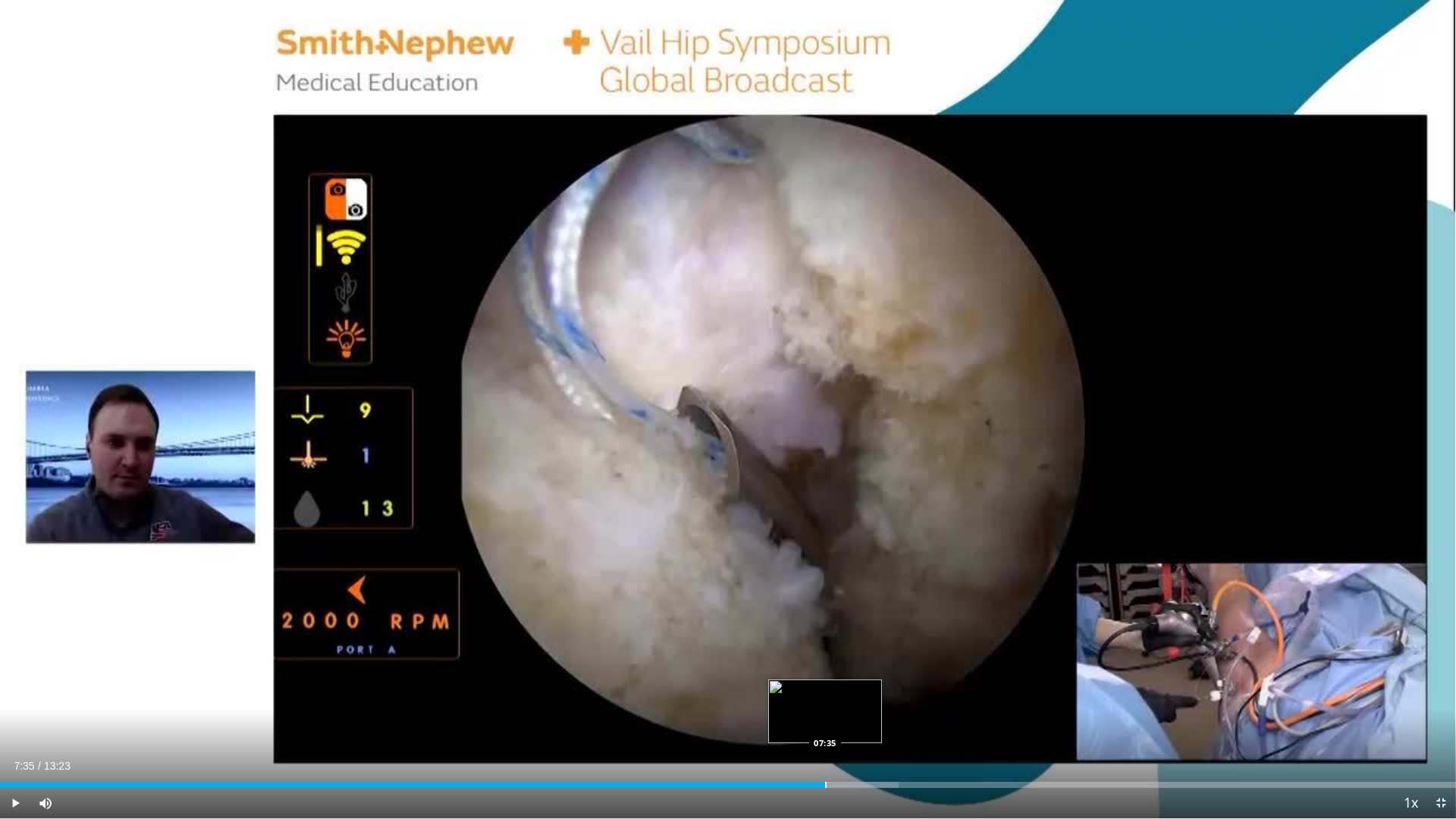
click at [826, 699] on div "Progress Bar" at bounding box center [826, 785] width 2 height 6
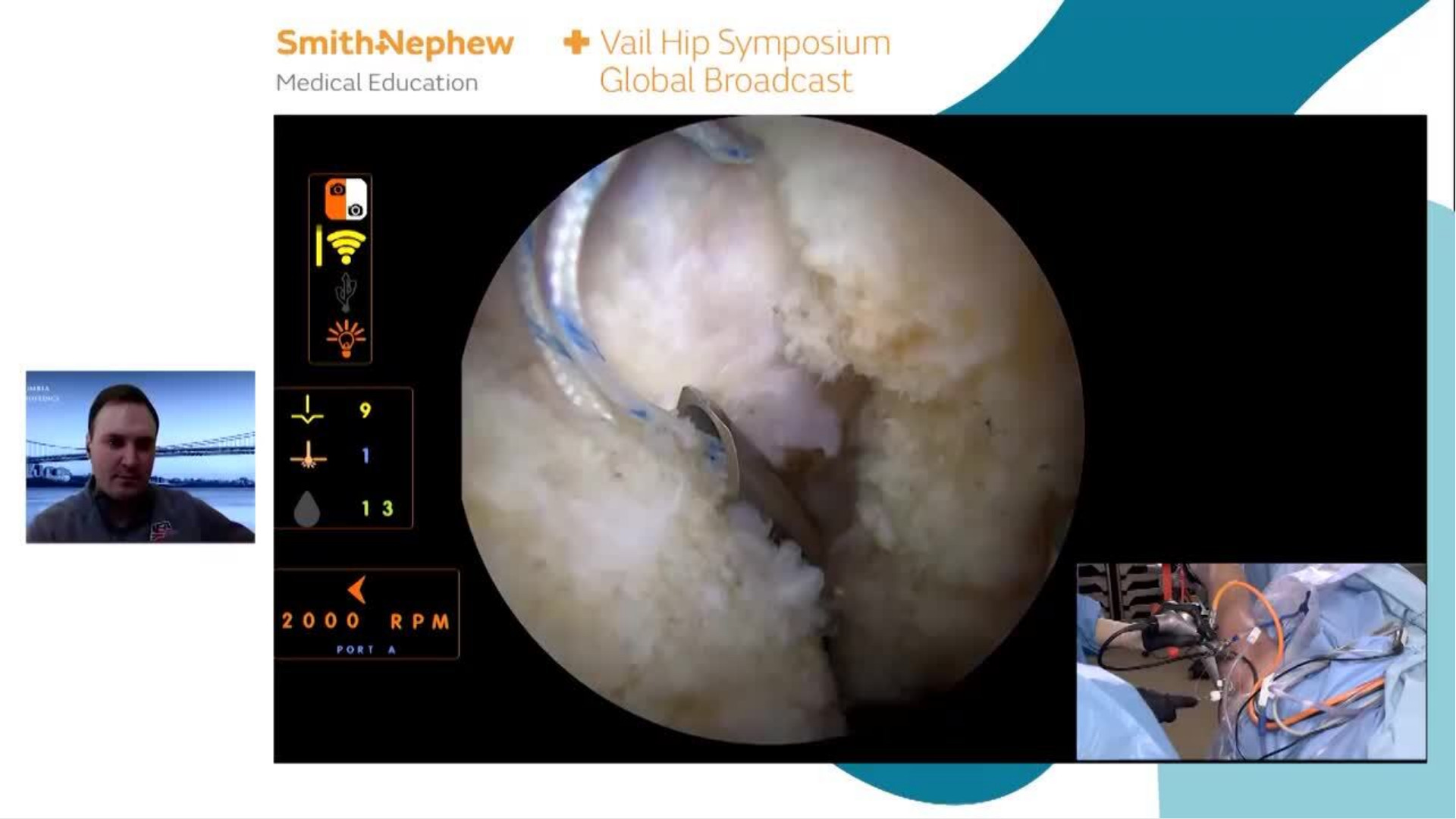
click at [861, 699] on div "Loaded : 64.70% 07:37 07:53" at bounding box center [728, 811] width 1456 height 14
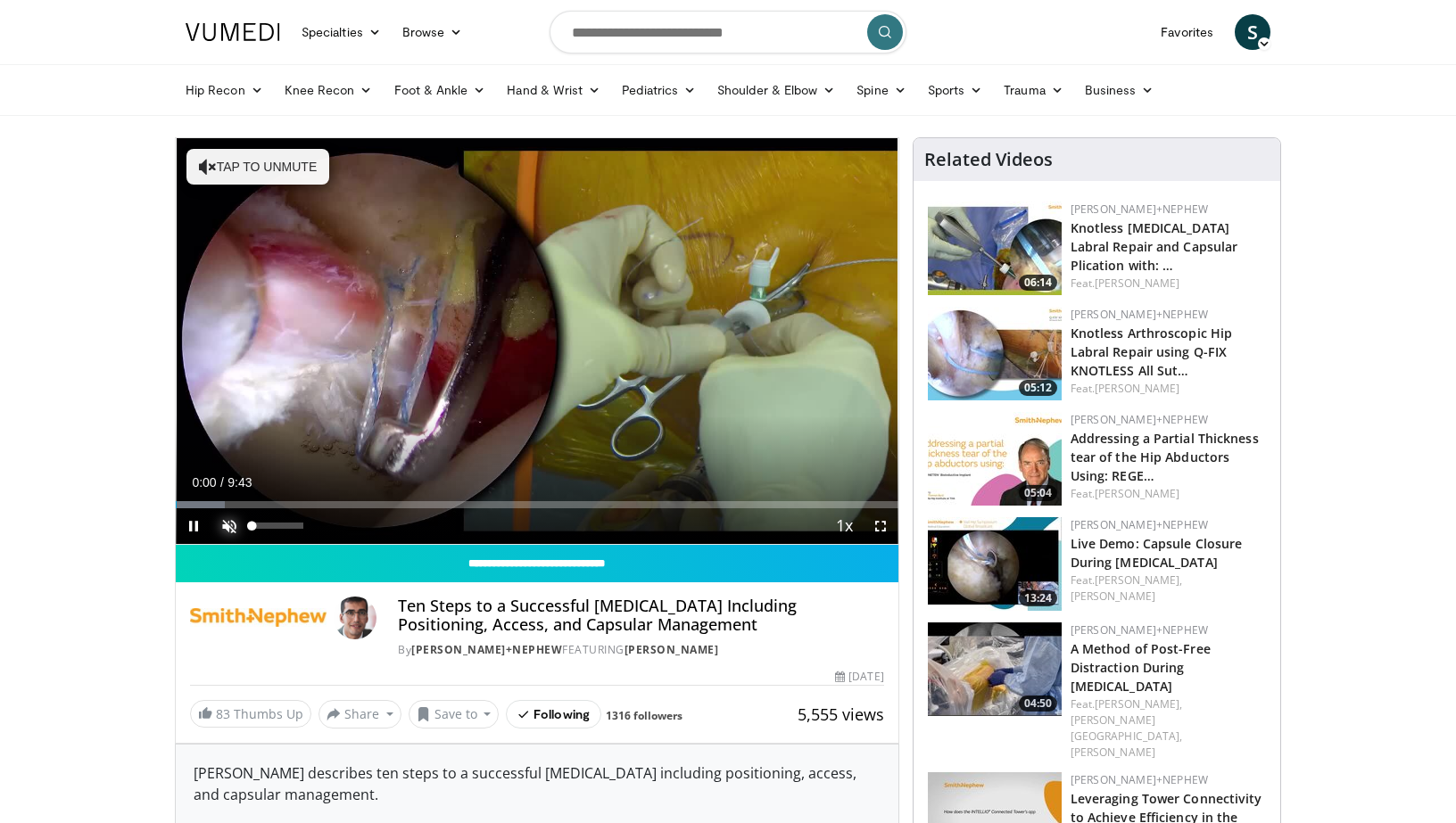
click at [234, 524] on span "Video Player" at bounding box center [230, 526] width 36 height 36
click at [875, 533] on span "Video Player" at bounding box center [880, 526] width 36 height 36
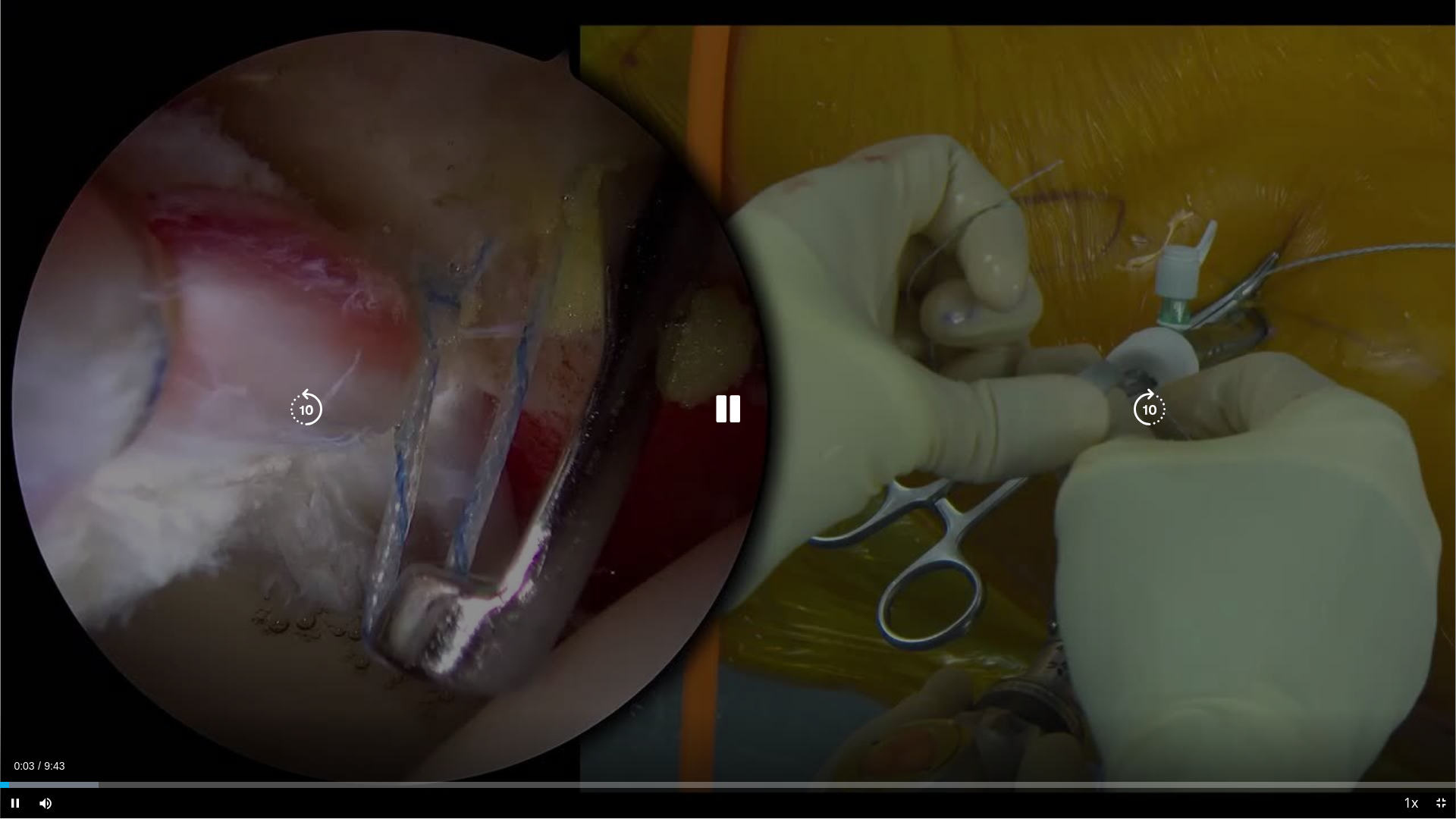
click at [29, 699] on div "Loaded : 6.79% 0:03 0:13" at bounding box center [728, 780] width 1456 height 14
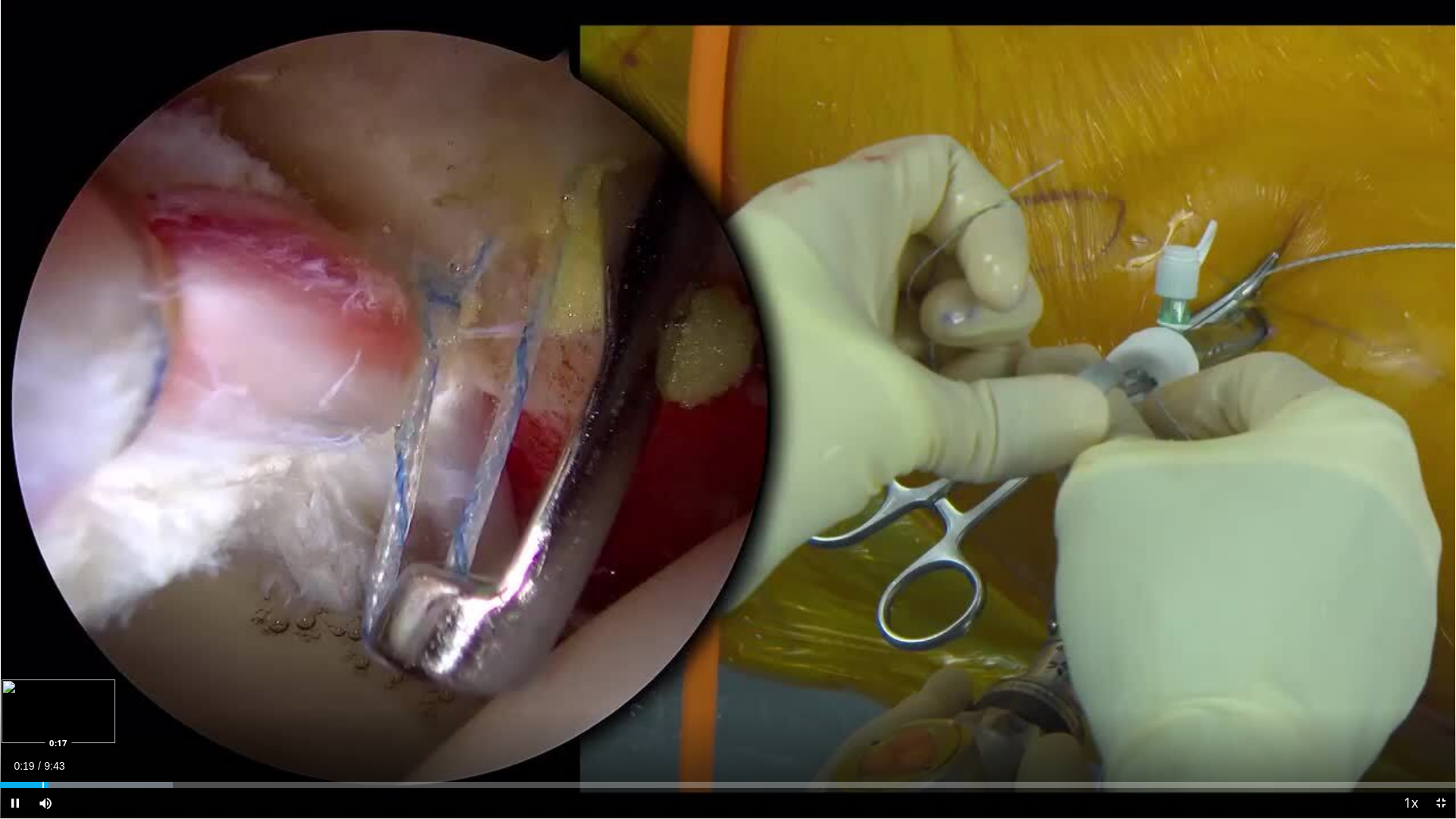
click at [43, 699] on div "Progress Bar" at bounding box center [43, 785] width 2 height 6
click at [36, 699] on div "Progress Bar" at bounding box center [37, 785] width 2 height 6
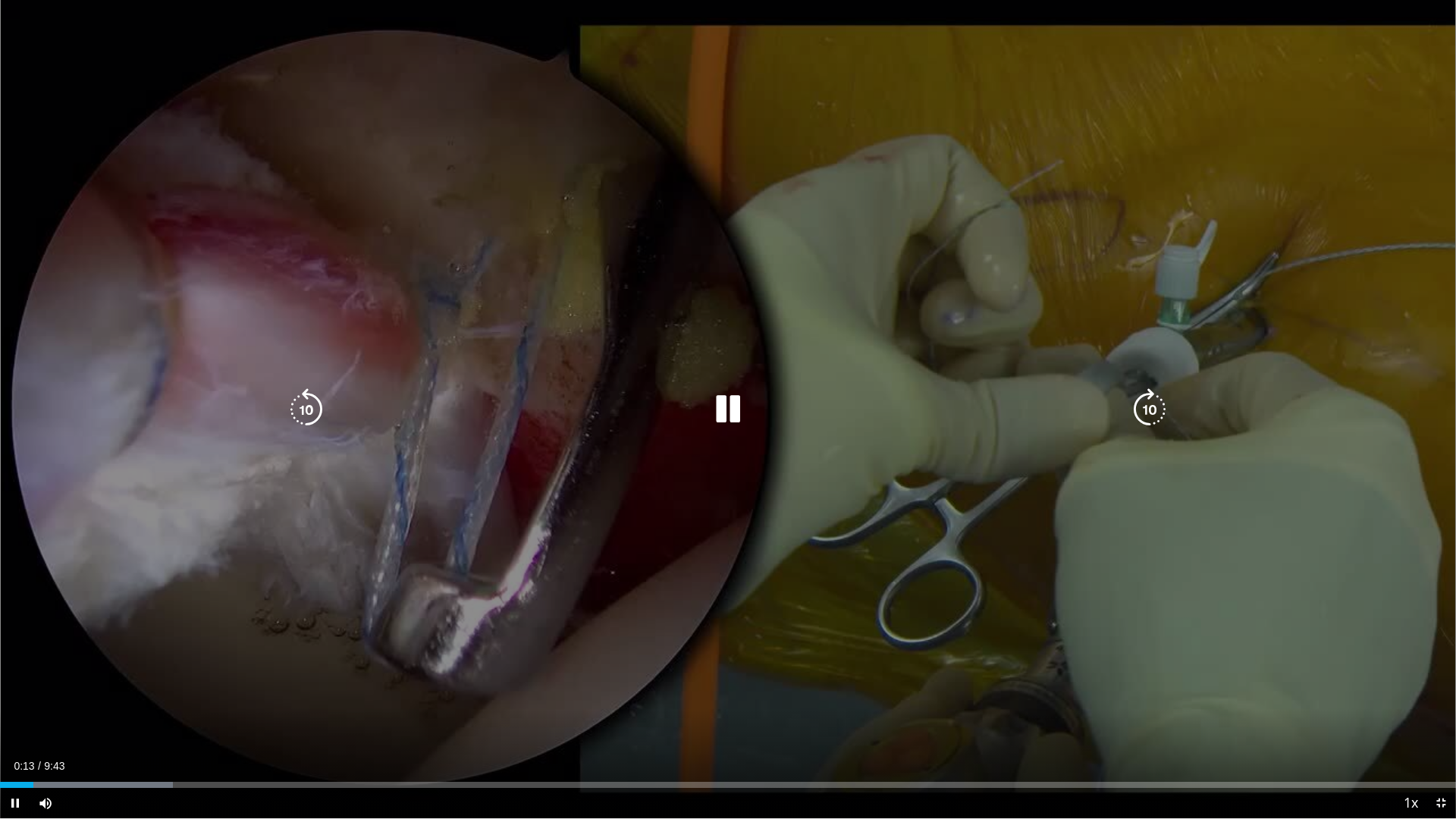
click at [210, 679] on div "10 seconds Tap to unmute" at bounding box center [728, 409] width 1456 height 818
click at [359, 648] on div "10 seconds Tap to unmute" at bounding box center [728, 409] width 1456 height 818
click at [928, 574] on div "10 seconds Tap to unmute" at bounding box center [728, 409] width 1456 height 818
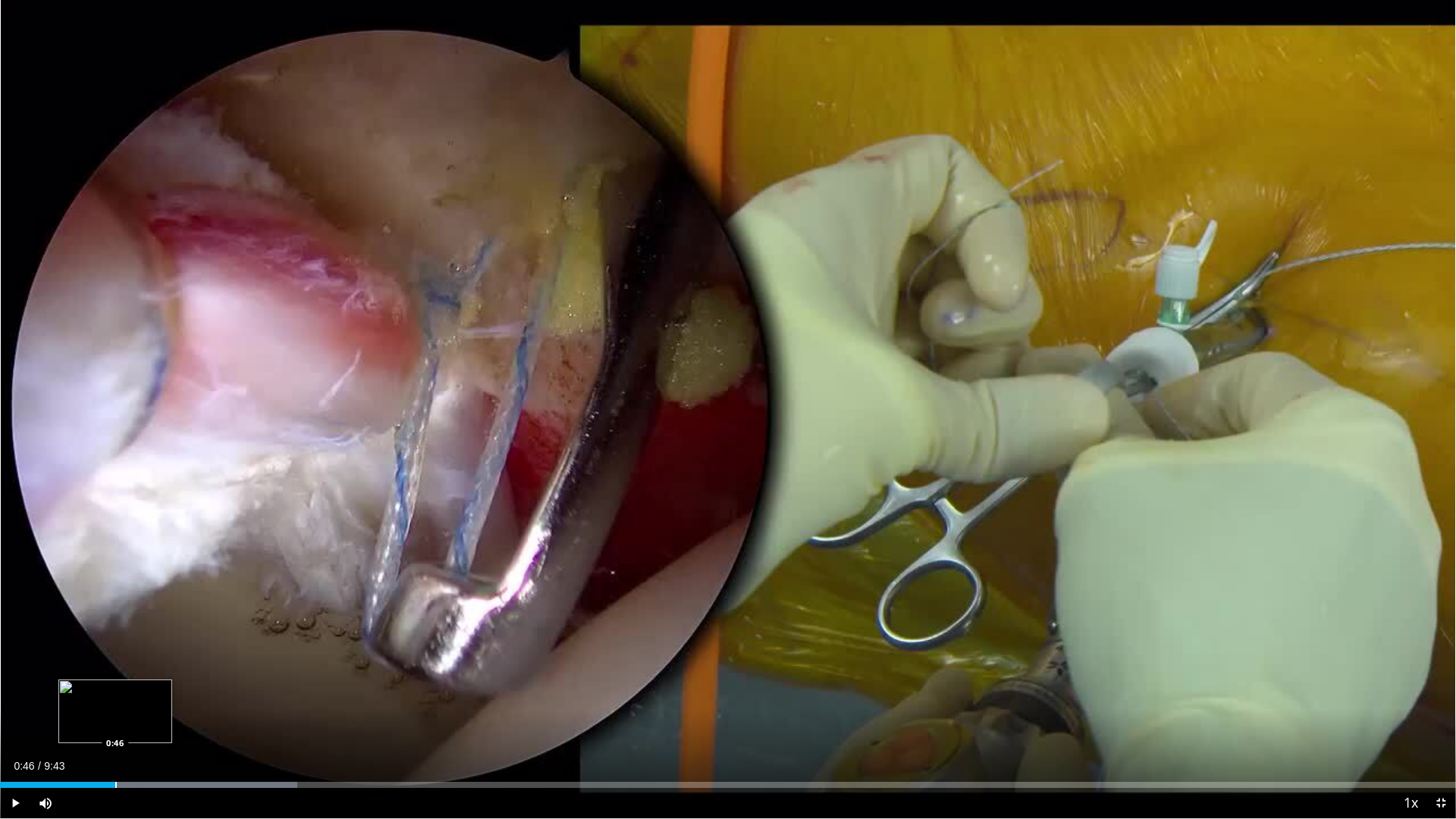
click at [115, 699] on div "Progress Bar" at bounding box center [116, 785] width 2 height 6
click at [381, 699] on div "Current Time 2:39 / Duration 9:43 Pause Skip Backward Skip Forward Mute 0% Load…" at bounding box center [728, 803] width 1456 height 30
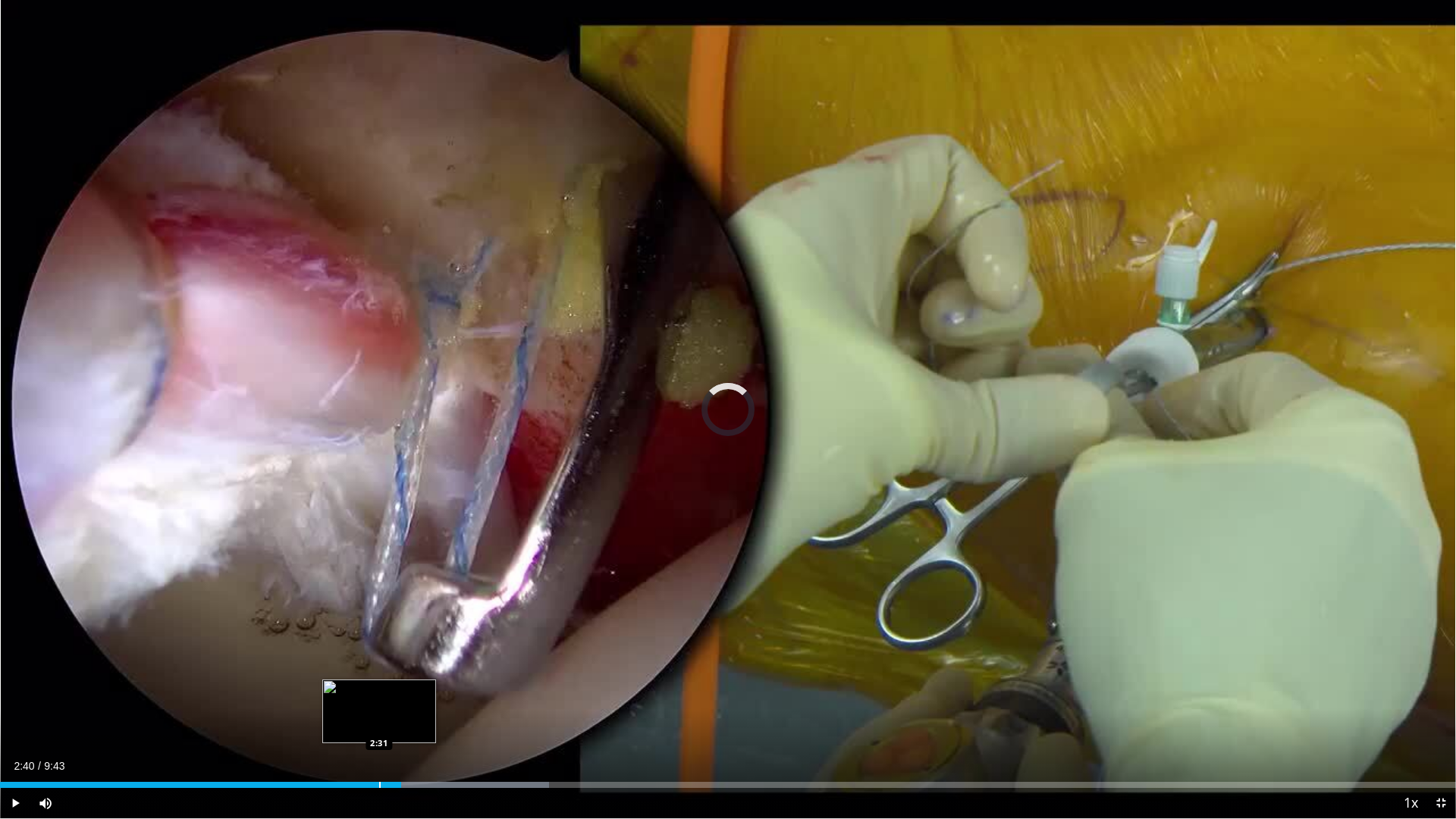
click at [380, 699] on div "Progress Bar" at bounding box center [380, 785] width 2 height 6
click at [358, 699] on div "Progress Bar" at bounding box center [358, 785] width 2 height 6
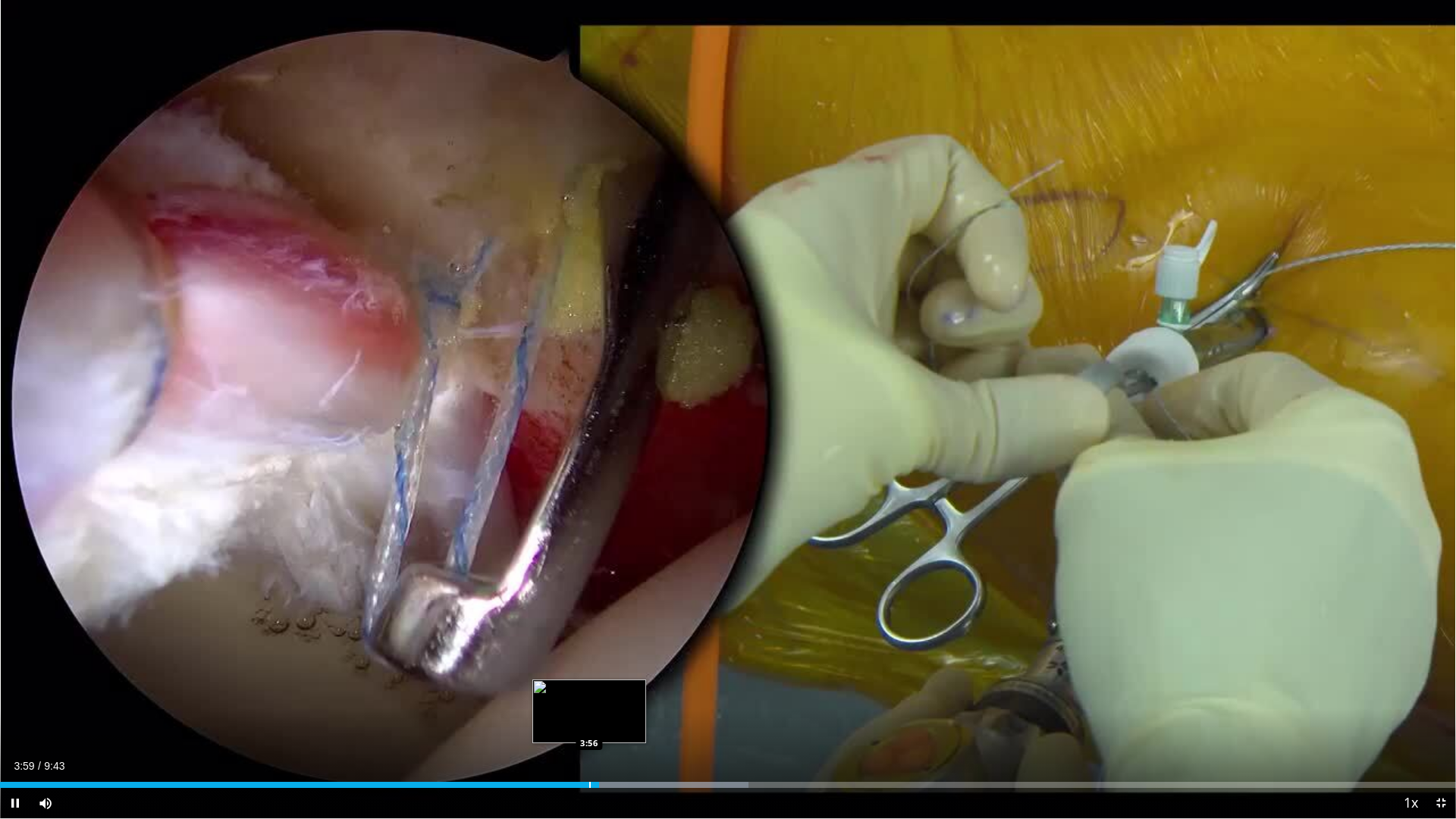
click at [589, 699] on div "Progress Bar" at bounding box center [590, 785] width 2 height 6
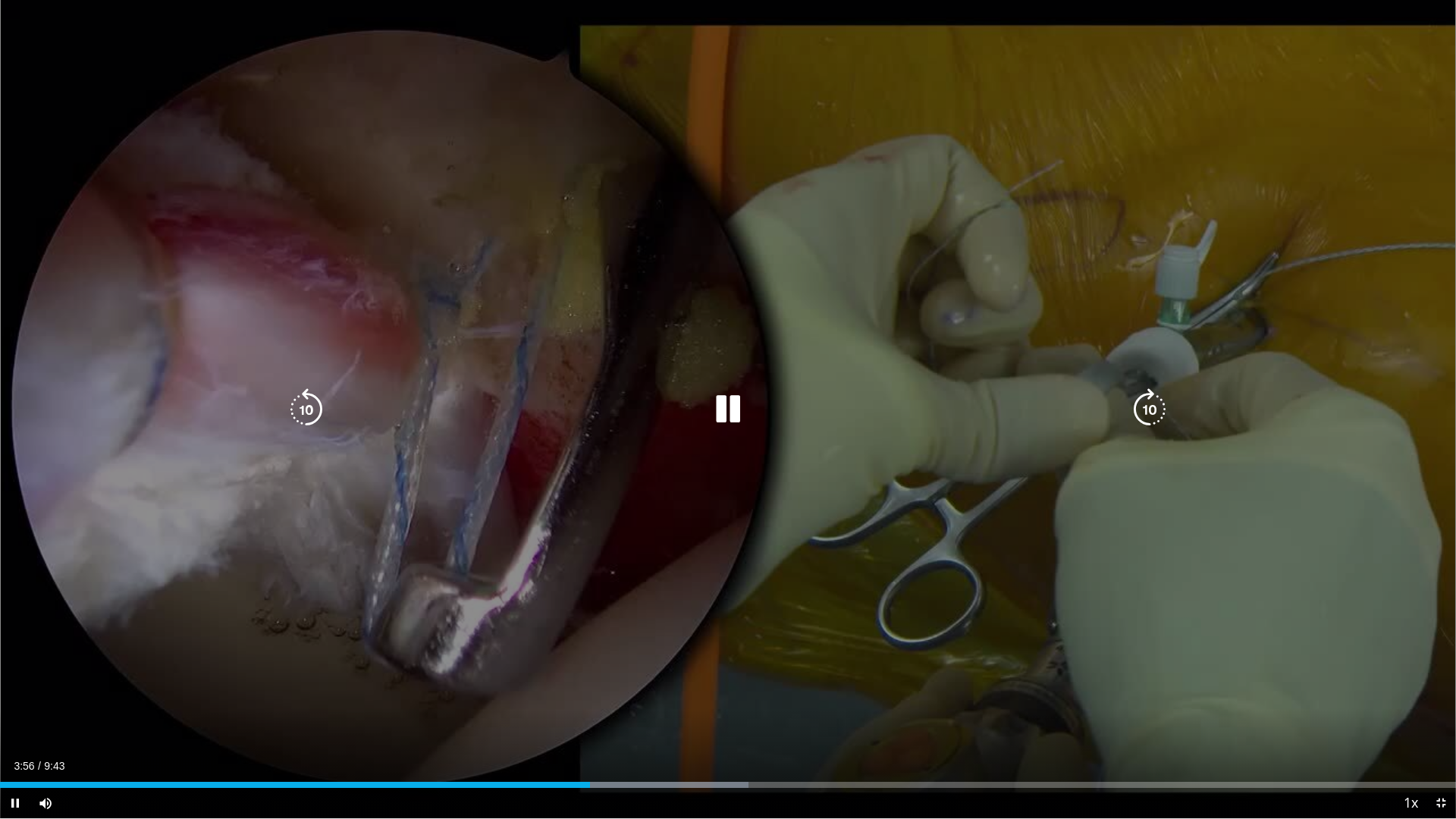
click at [576, 638] on div "10 seconds Tap to unmute" at bounding box center [728, 409] width 1456 height 818
click at [1179, 360] on div "10 seconds Tap to unmute" at bounding box center [728, 409] width 1456 height 818
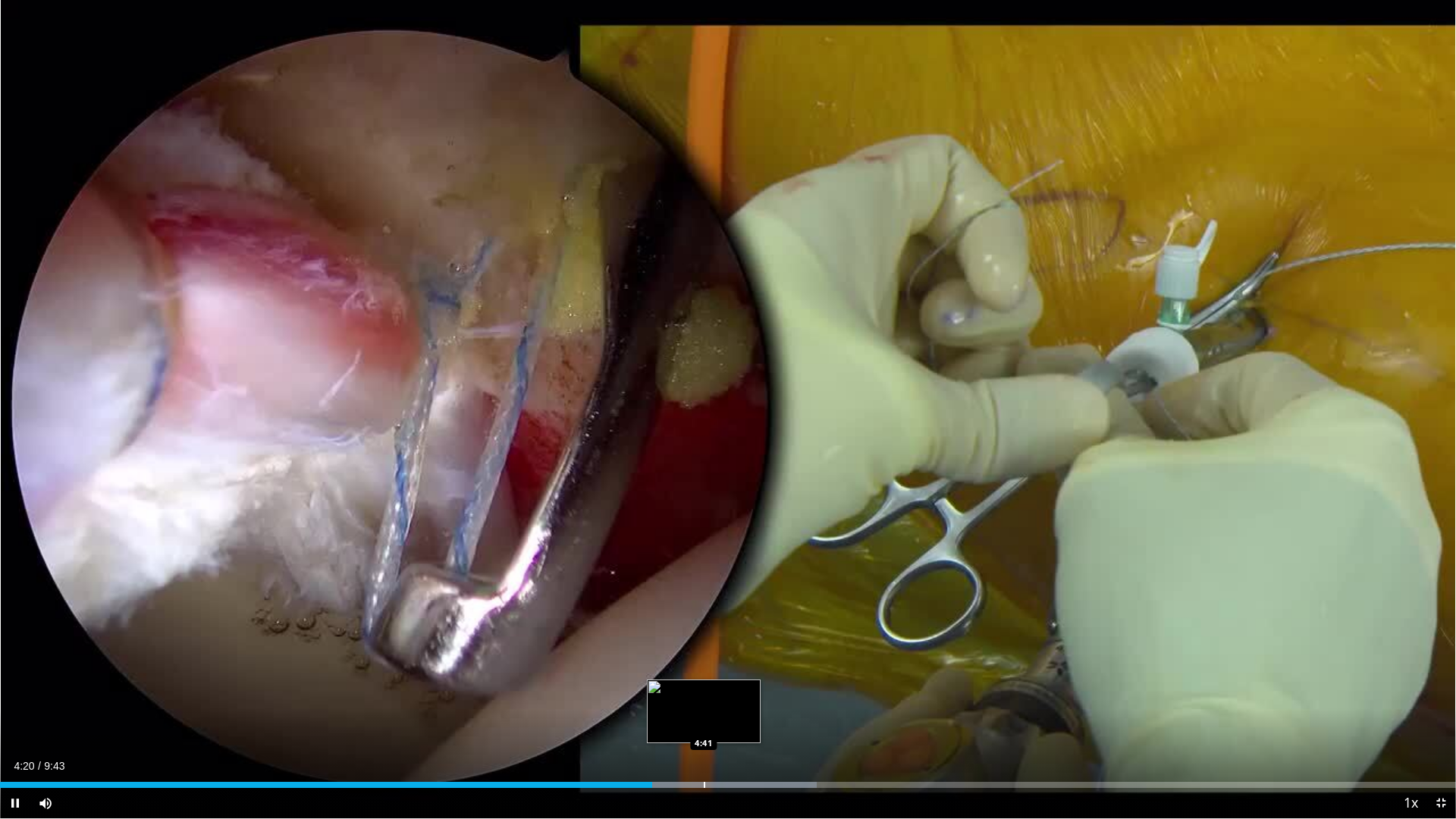
click at [699, 699] on div "Progress Bar" at bounding box center [696, 785] width 240 height 6
click at [727, 699] on div "Loaded : 59.51% 4:40 4:51" at bounding box center [728, 780] width 1456 height 14
click at [746, 699] on div "Loaded : 59.51% 4:52 4:51" at bounding box center [728, 780] width 1456 height 14
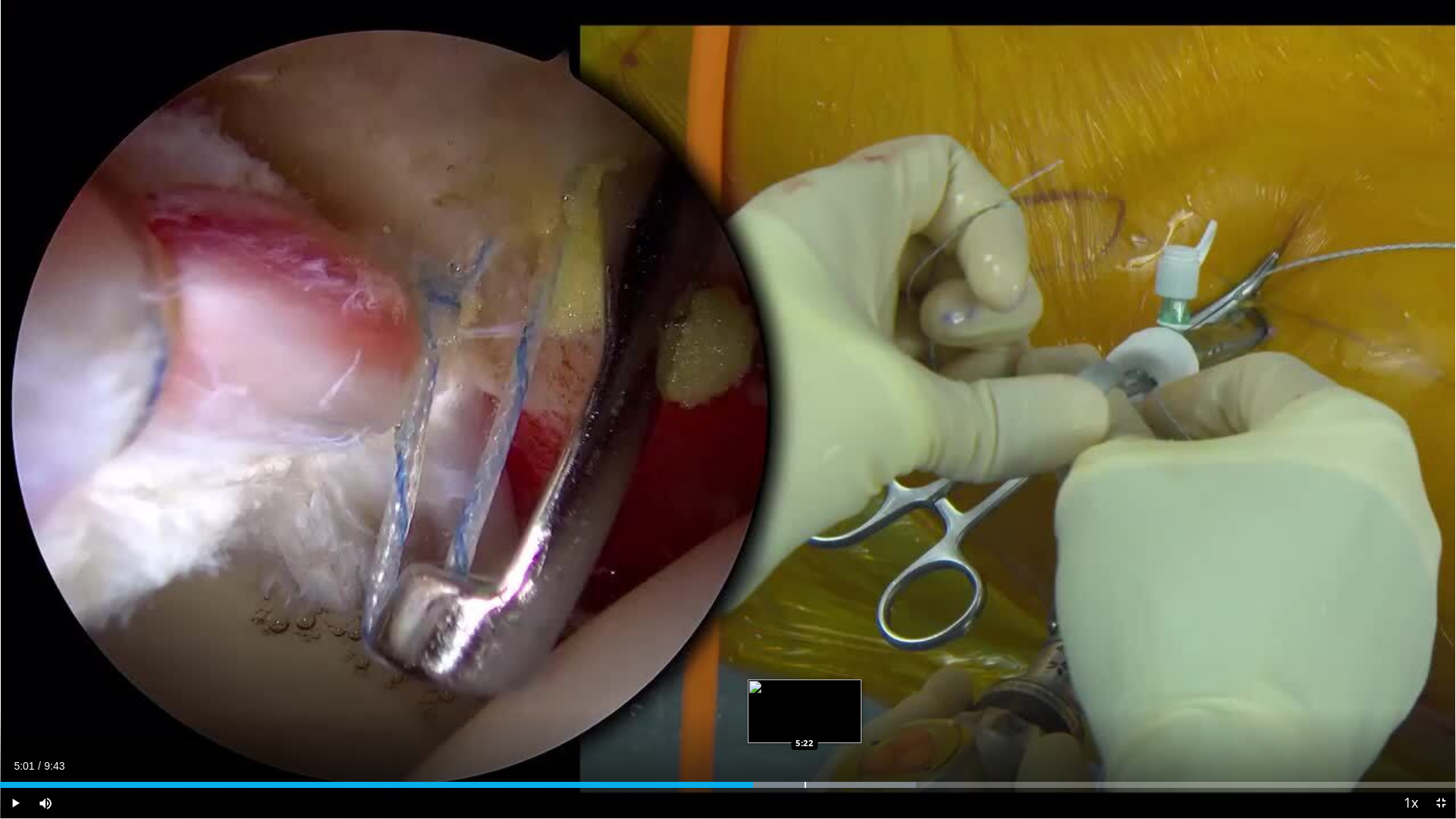
click at [804, 699] on div "Loaded : 62.91% 5:01 5:22" at bounding box center [728, 780] width 1456 height 14
click at [838, 699] on div "Progress Bar" at bounding box center [839, 785] width 2 height 6
click at [835, 699] on div "5:38" at bounding box center [422, 785] width 844 height 6
click at [817, 699] on div "Progress Bar" at bounding box center [818, 785] width 2 height 6
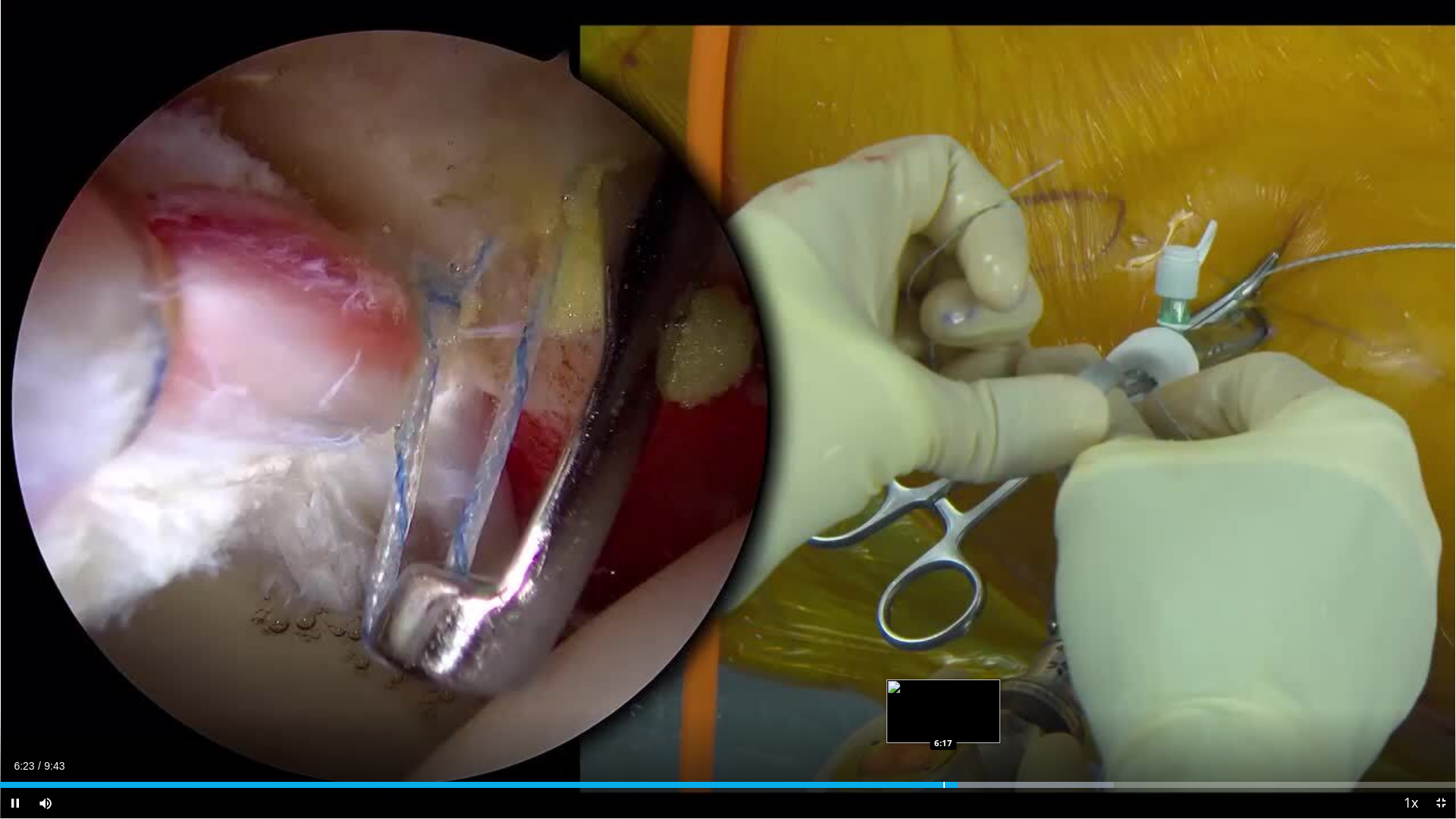
click at [944, 699] on div "Progress Bar" at bounding box center [944, 785] width 2 height 6
click at [939, 699] on div "Progress Bar" at bounding box center [940, 785] width 2 height 6
click at [933, 699] on div "Progress Bar" at bounding box center [934, 785] width 2 height 6
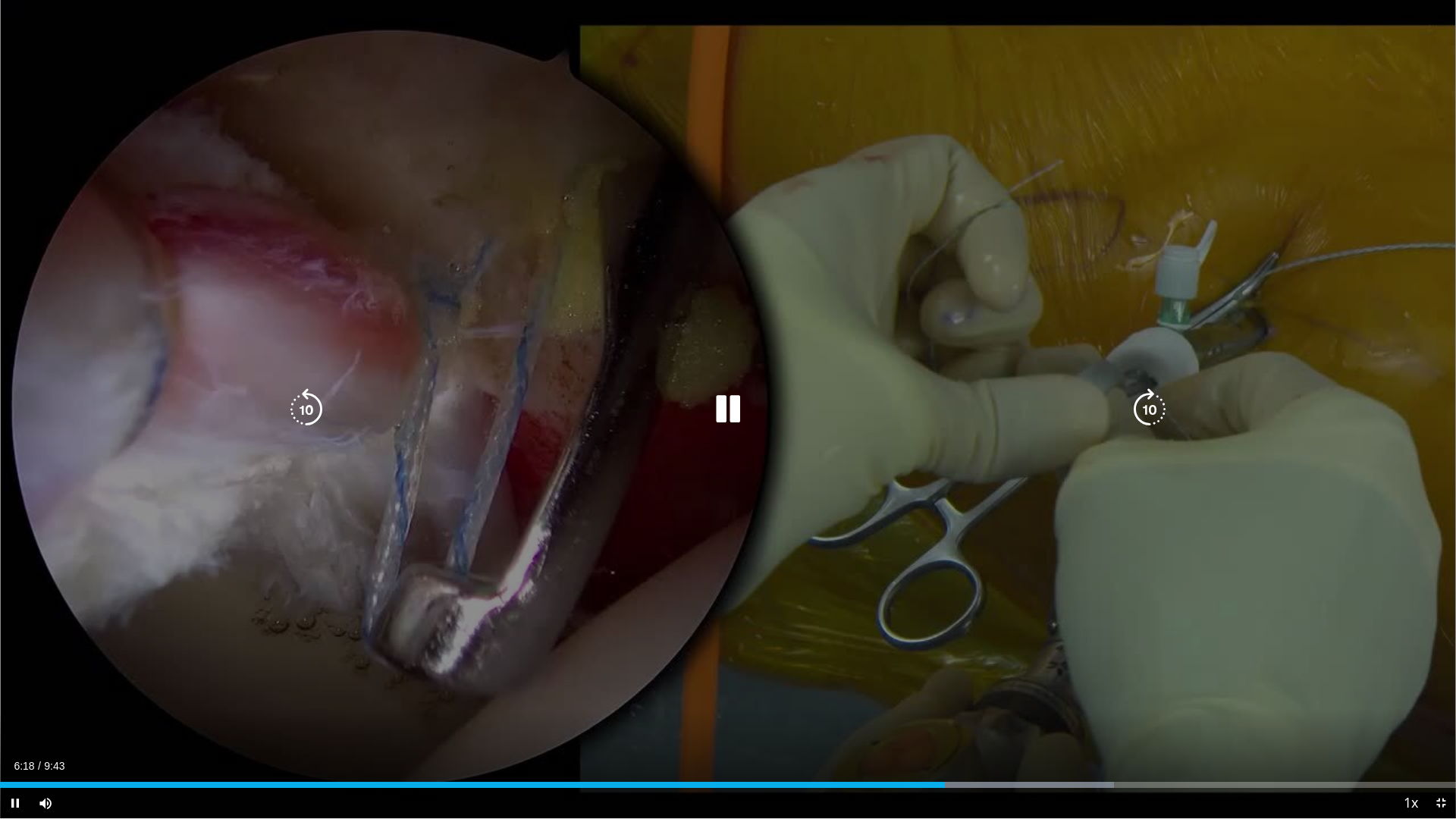
click at [1000, 699] on div "10 seconds Tap to unmute" at bounding box center [728, 409] width 1456 height 818
click at [1129, 600] on div "10 seconds Tap to unmute" at bounding box center [728, 409] width 1456 height 818
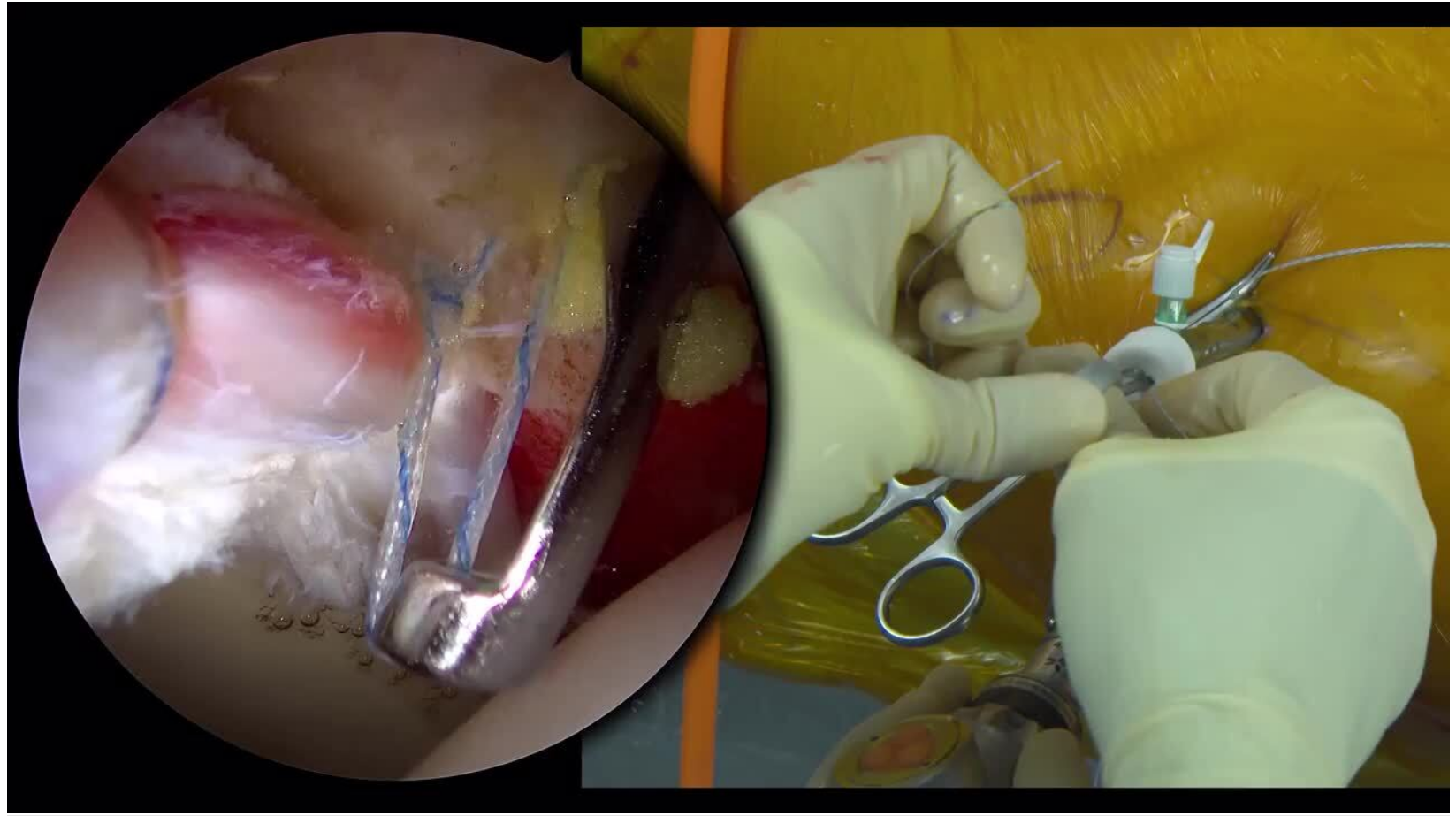
scroll to position [415, 0]
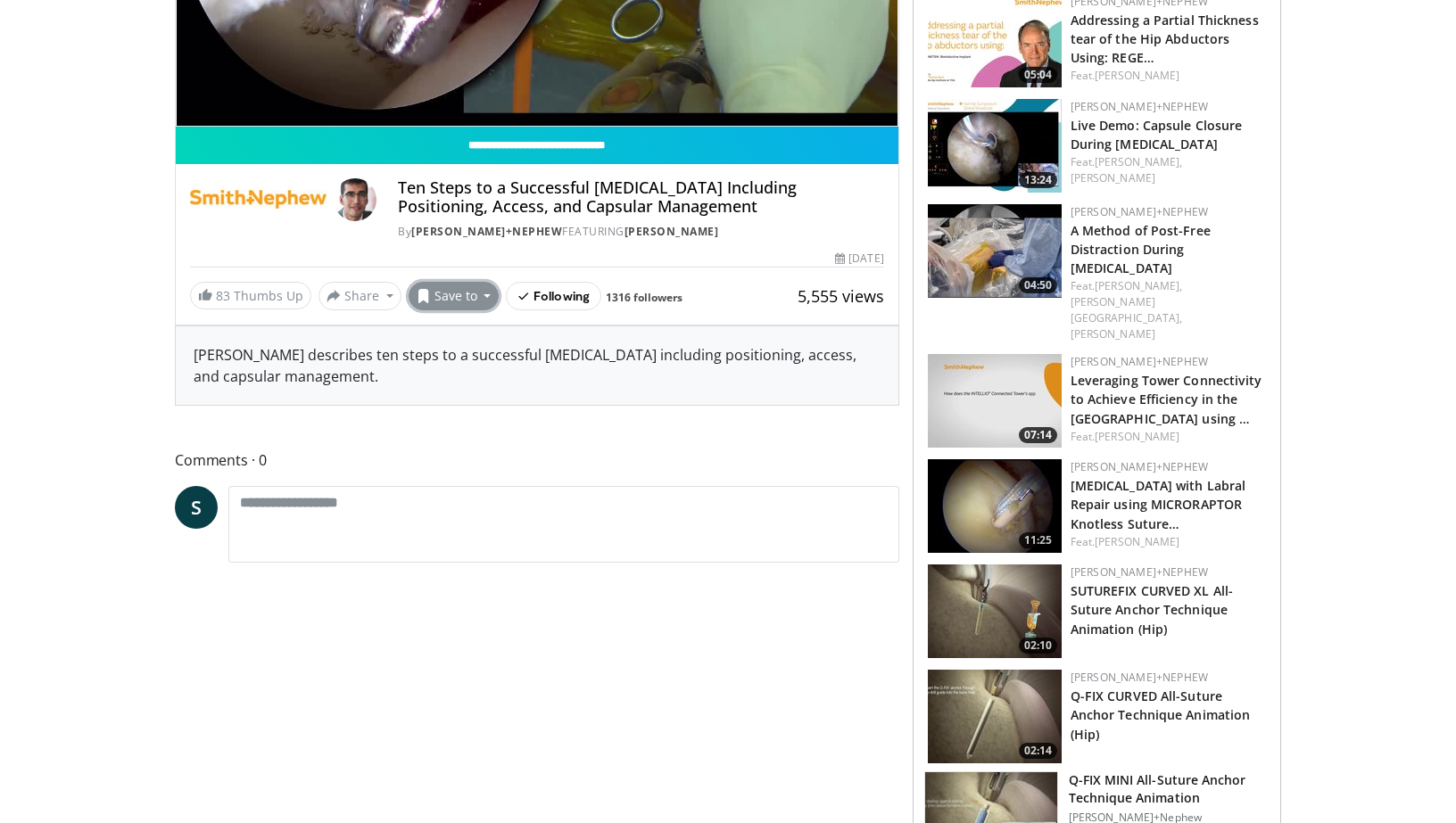
click at [437, 291] on button "Save to" at bounding box center [454, 296] width 91 height 29
click at [360, 301] on button "Share" at bounding box center [360, 296] width 83 height 29
click at [365, 337] on span "E-mail" at bounding box center [358, 335] width 51 height 20
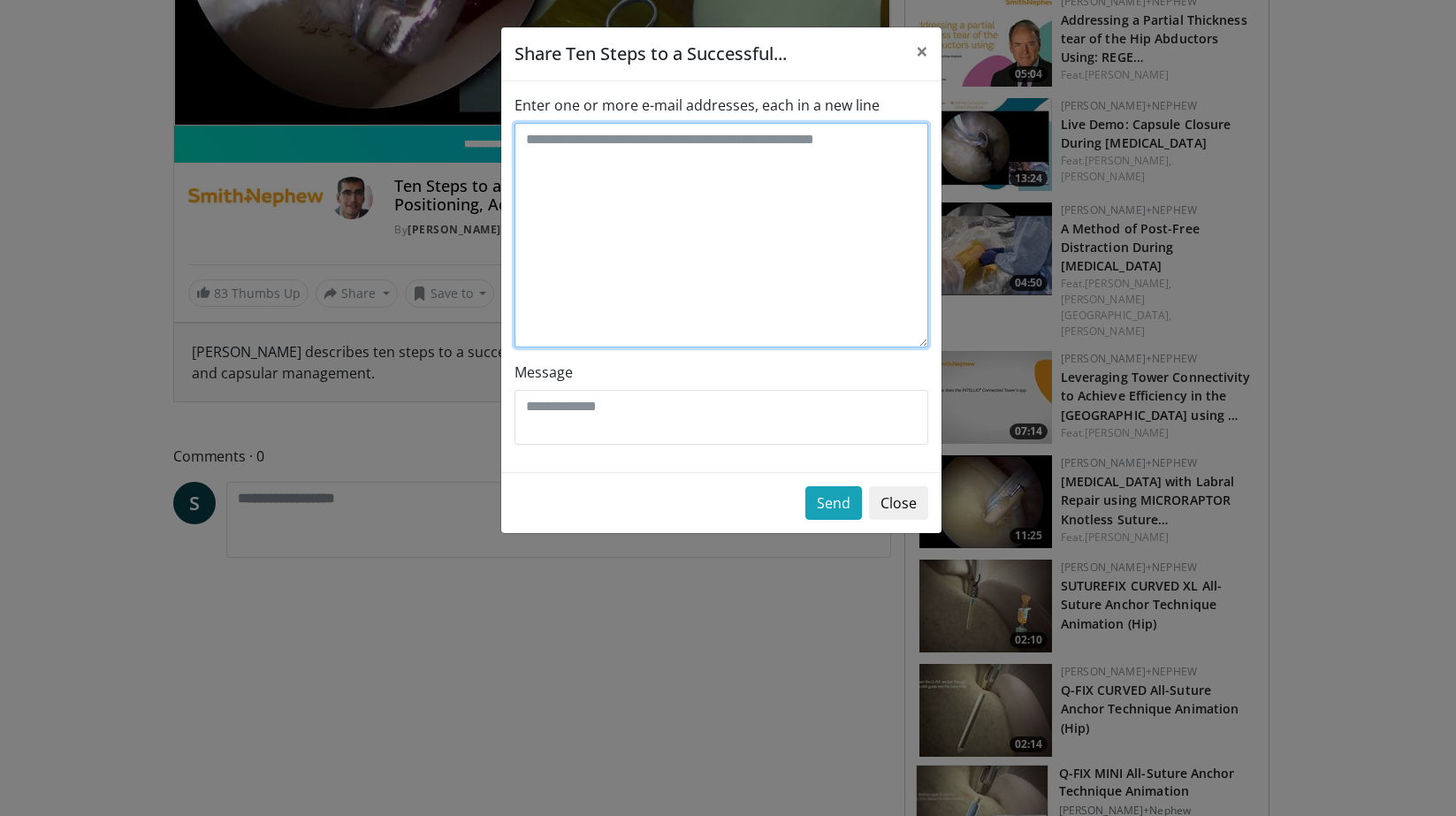
click at [626, 270] on textarea "Enter one or more e-mail addresses, each in a new line" at bounding box center [721, 235] width 414 height 225
type textarea "**********"
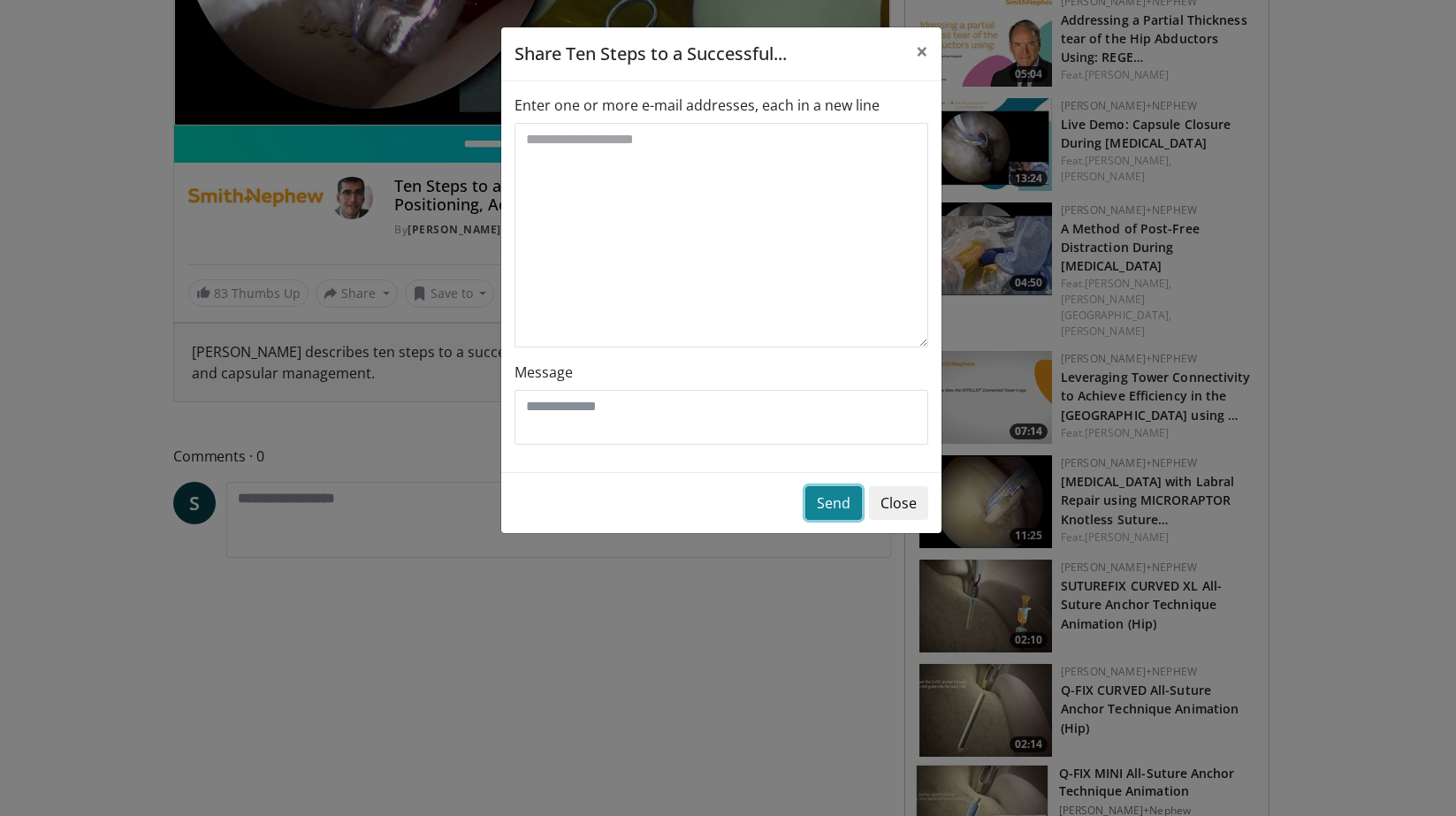
click at [821, 489] on button "Send" at bounding box center [833, 503] width 57 height 34
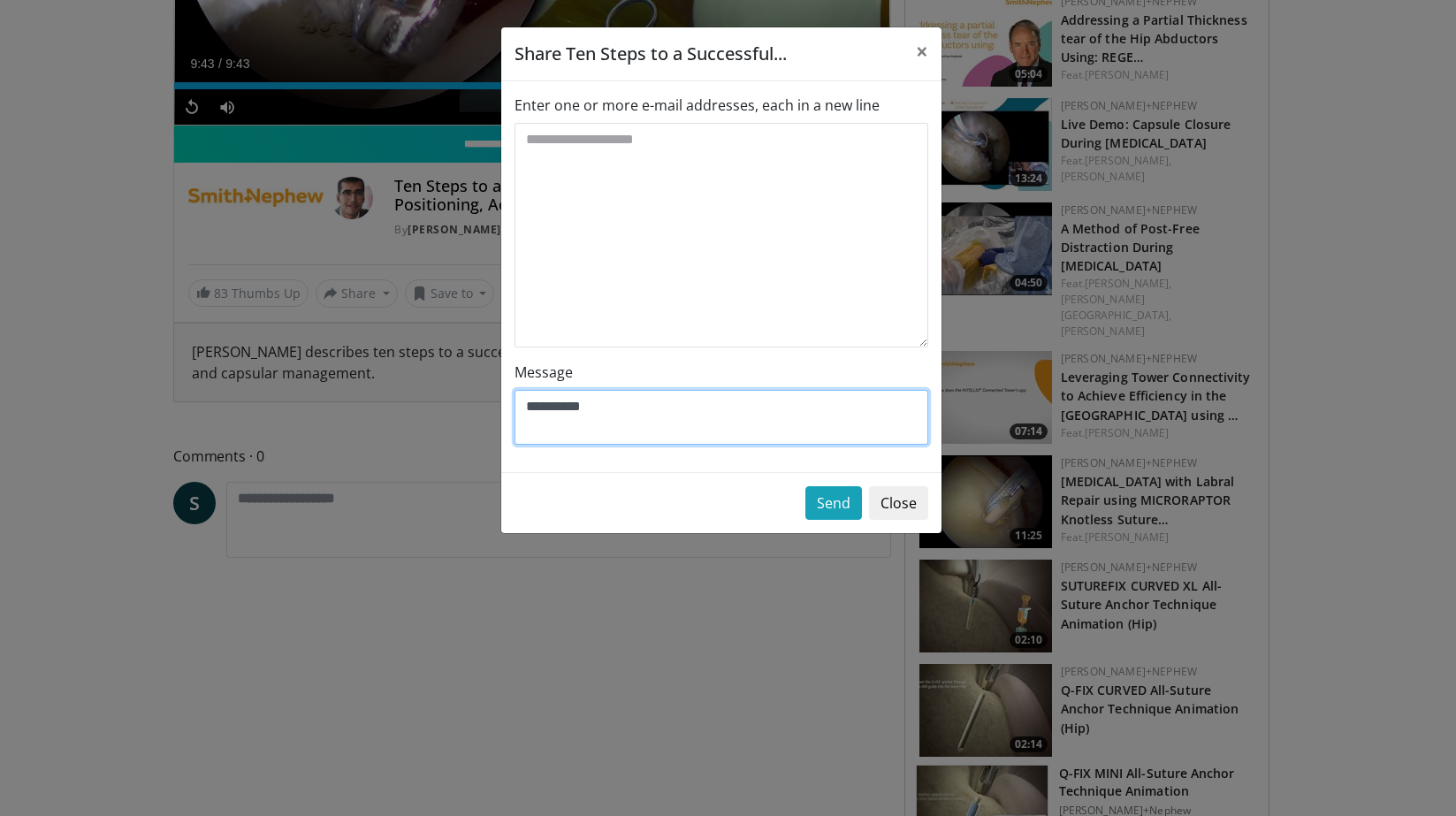
click at [614, 422] on textarea "**********" at bounding box center [721, 418] width 414 height 55
type textarea "**********"
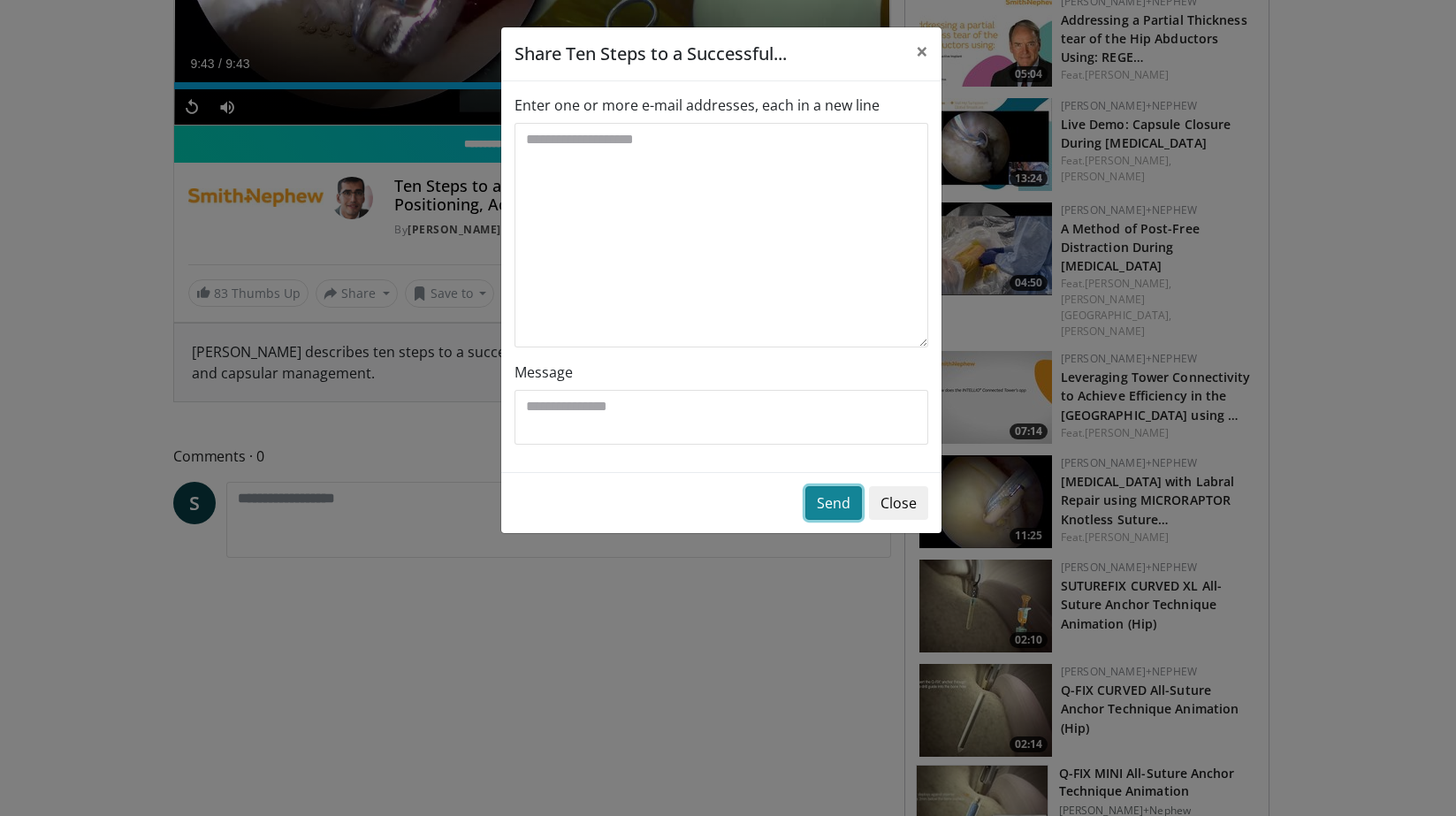
click at [818, 505] on button "Send" at bounding box center [833, 503] width 57 height 34
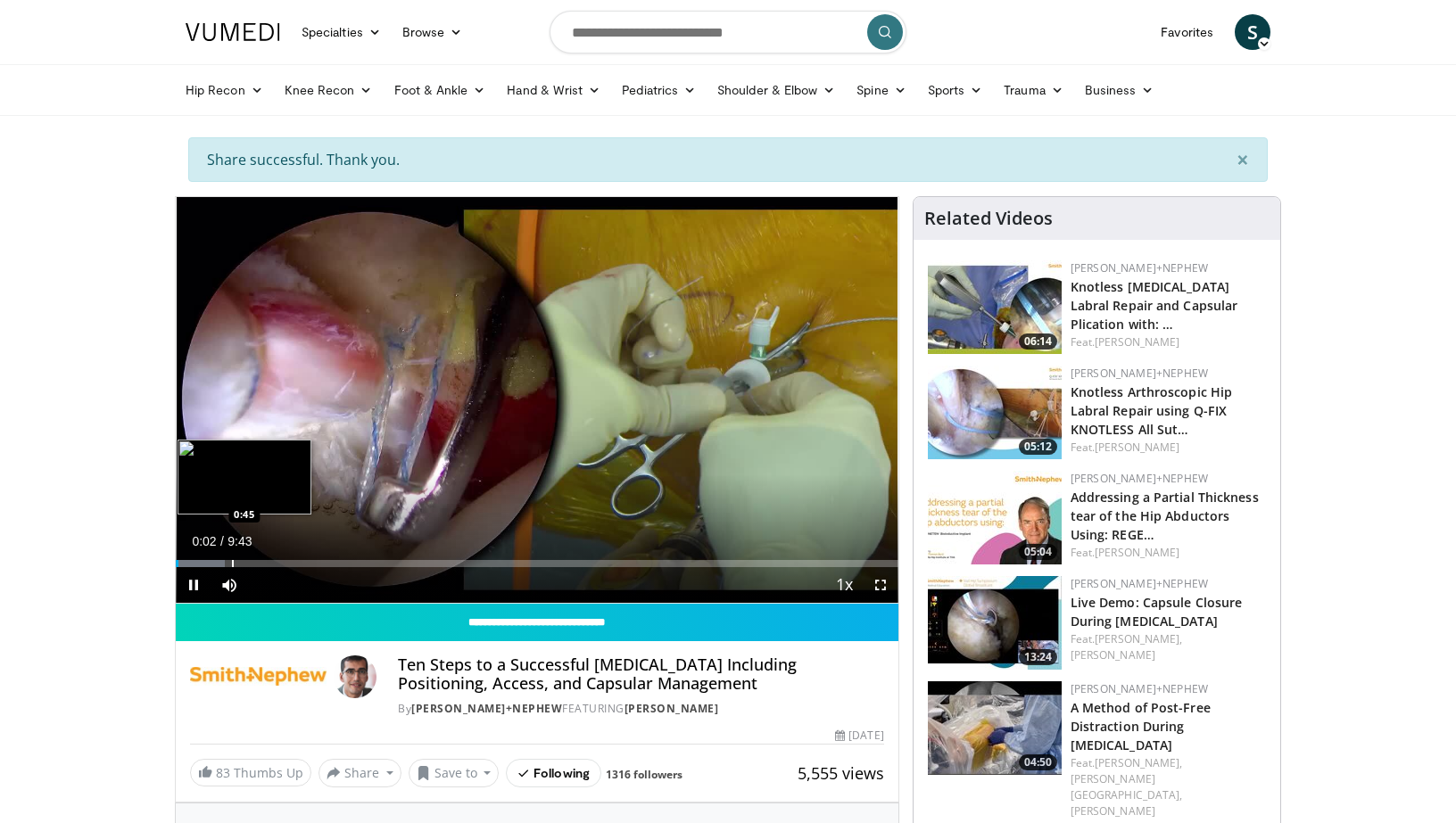
click at [232, 560] on div "Progress Bar" at bounding box center [233, 564] width 2 height 7
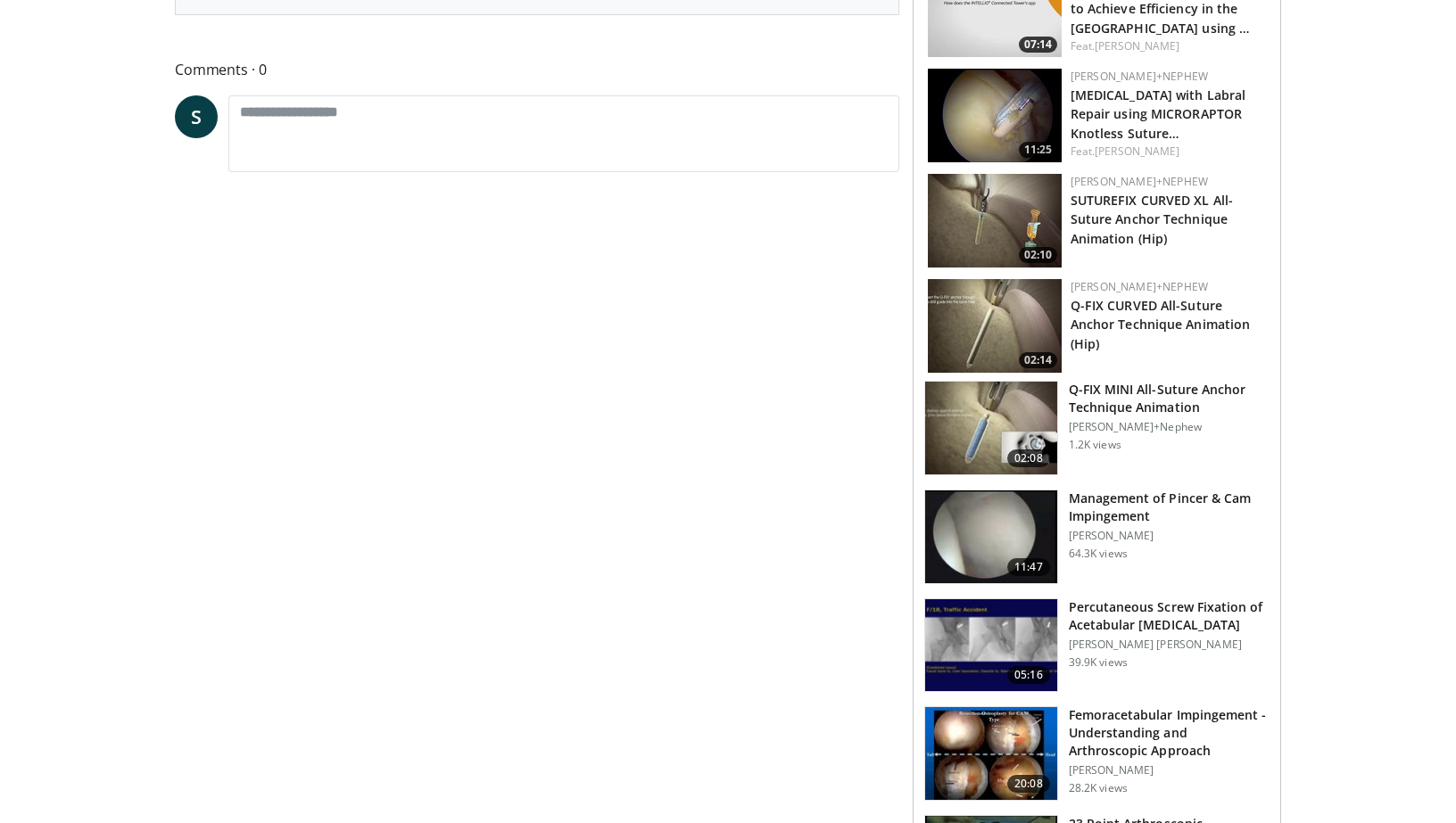
scroll to position [419, 0]
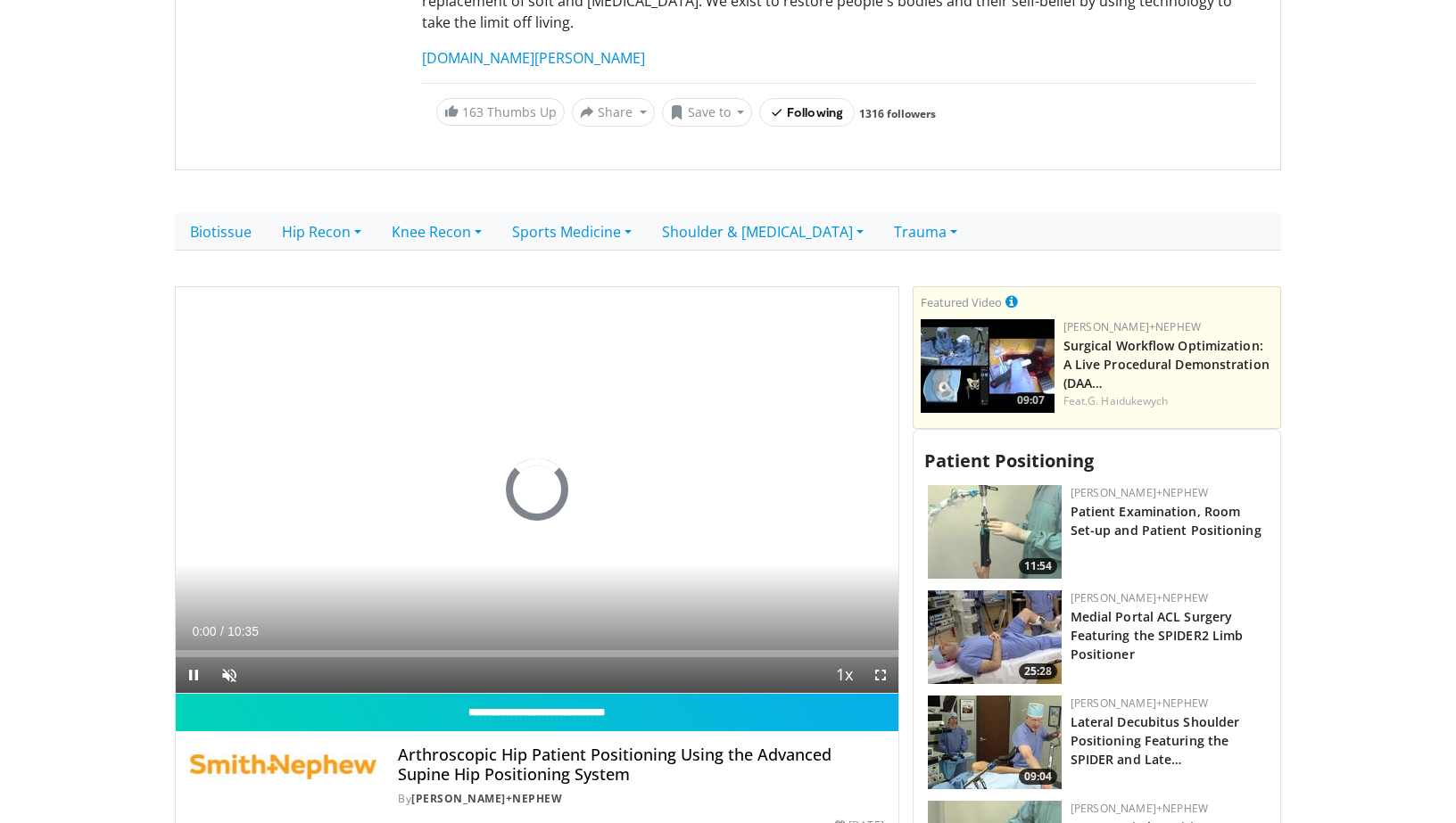
scroll to position [301, 0]
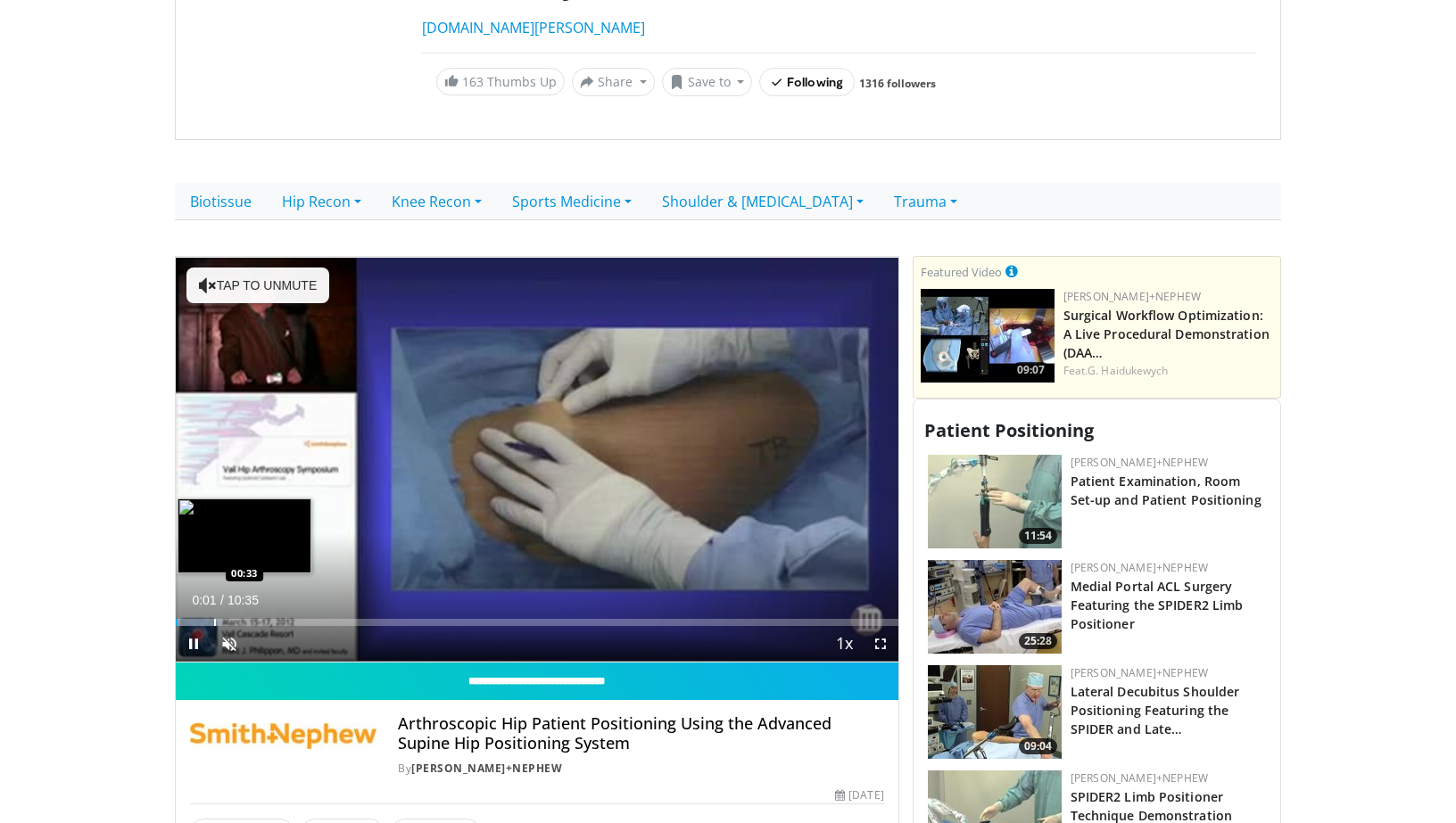
click at [213, 610] on div "Loaded : 6.27% 00:01 00:33" at bounding box center [537, 618] width 723 height 17
click at [266, 610] on div "Loaded : 15.70% 01:19 01:19" at bounding box center [537, 618] width 723 height 17
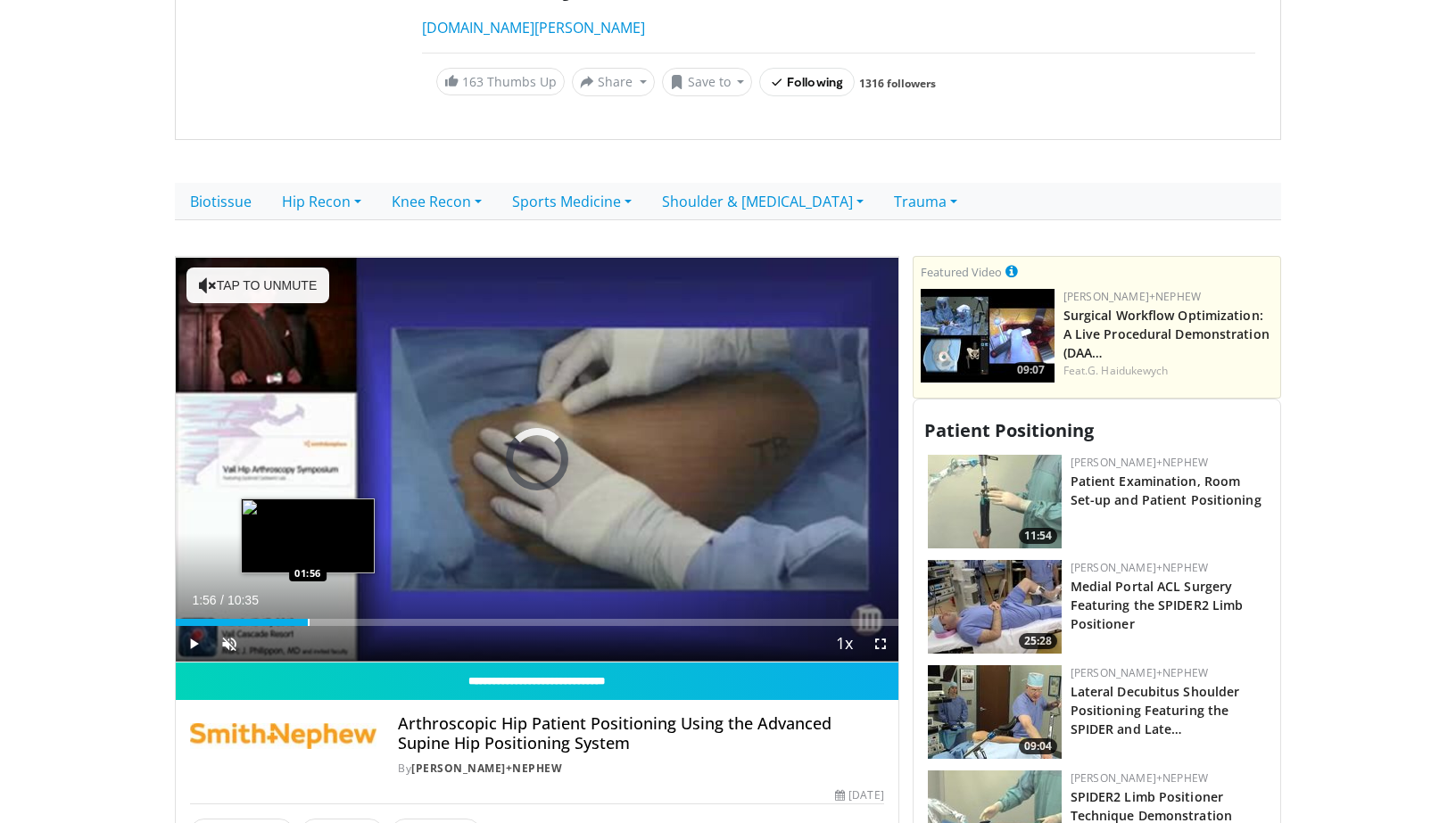
click at [308, 619] on div "Progress Bar" at bounding box center [308, 623] width 2 height 7
click at [334, 619] on div "Progress Bar" at bounding box center [334, 623] width 2 height 7
